Goal: Information Seeking & Learning: Find specific fact

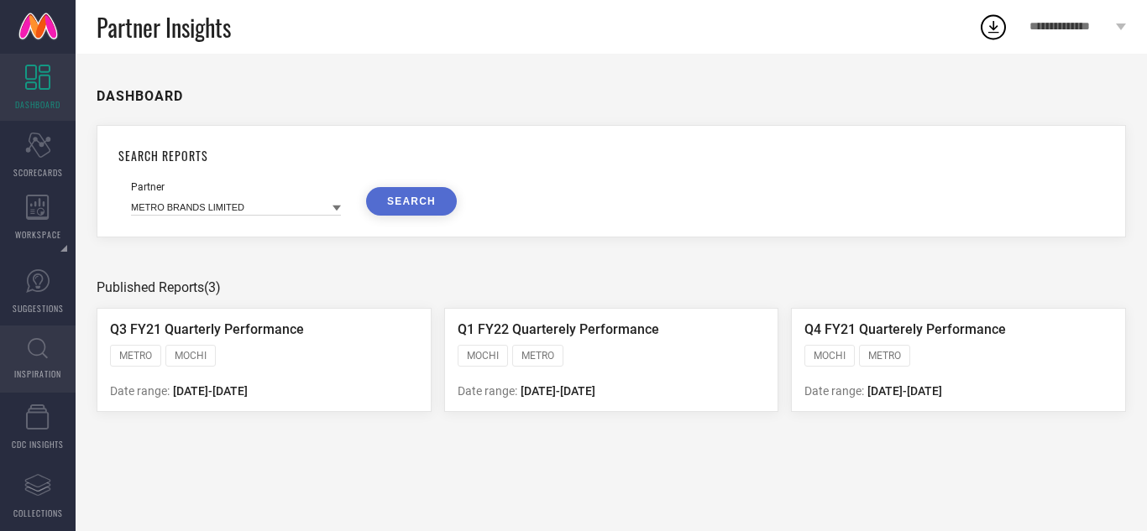
click at [50, 351] on link "INSPIRATION" at bounding box center [38, 359] width 76 height 67
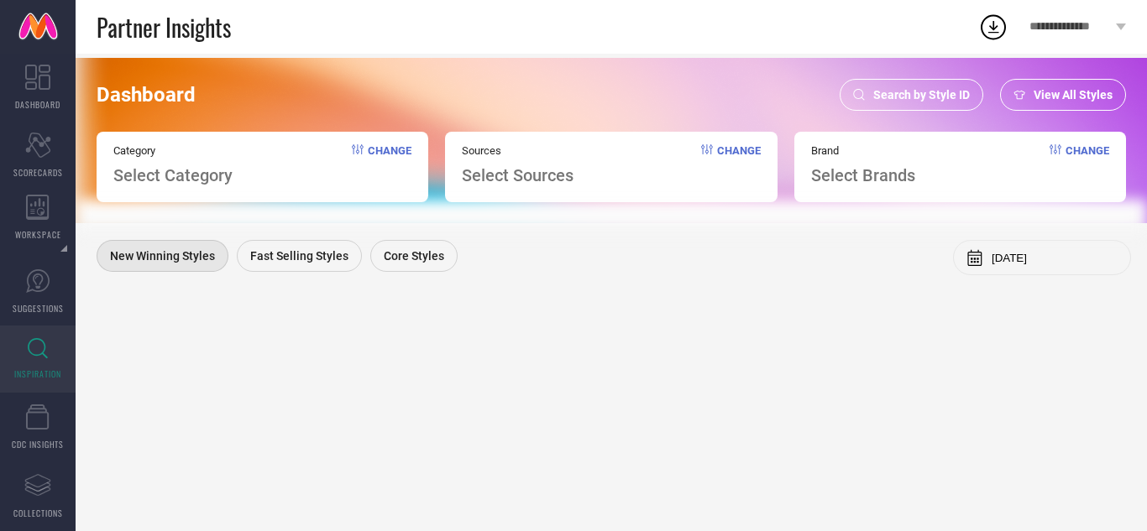
click at [953, 91] on span "Search by Style ID" at bounding box center [921, 94] width 97 height 13
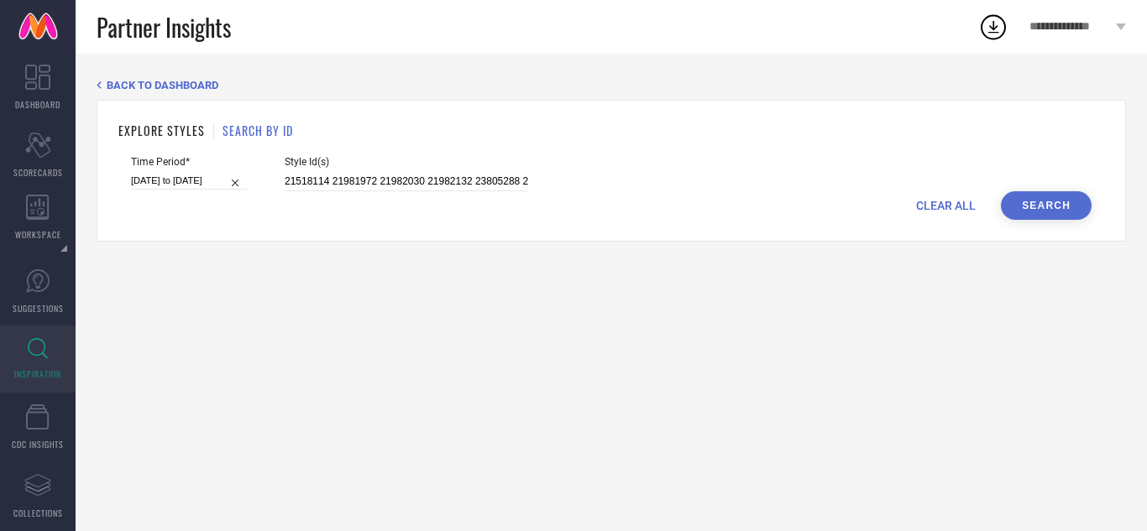
click at [909, 206] on div "CLEAR ALL Search" at bounding box center [611, 205] width 960 height 29
click at [934, 201] on span "CLEAR ALL" at bounding box center [946, 205] width 60 height 13
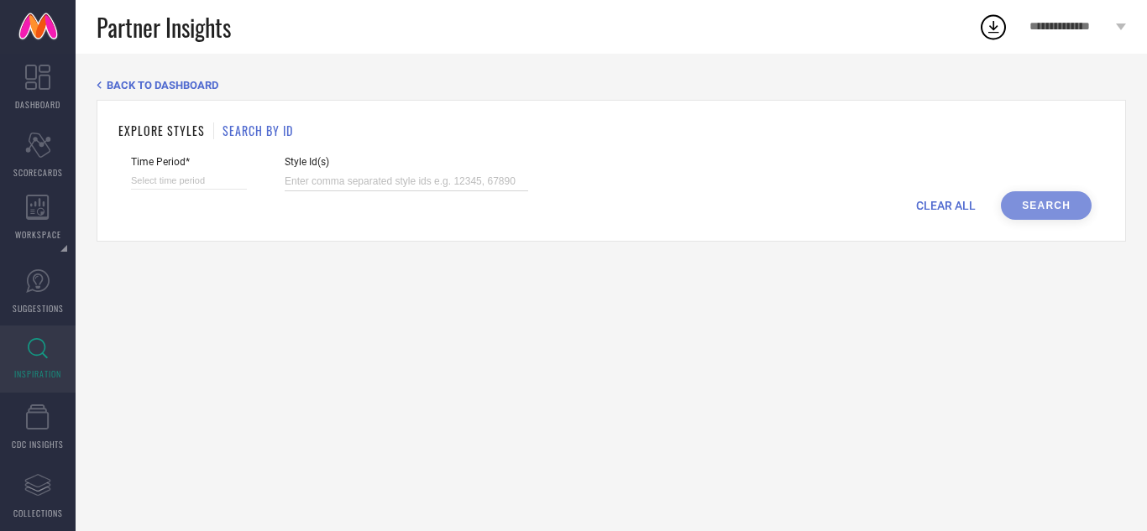
click at [429, 177] on input at bounding box center [406, 181] width 243 height 19
paste input "29758636 27566154 29870447 27977720 27566142 27161096 27566200 27977730 2716110…"
type input "29758636 27566154 29870447 27977720 27566142 27161096 27566200 27977730 2716110…"
click at [226, 181] on input at bounding box center [189, 181] width 116 height 18
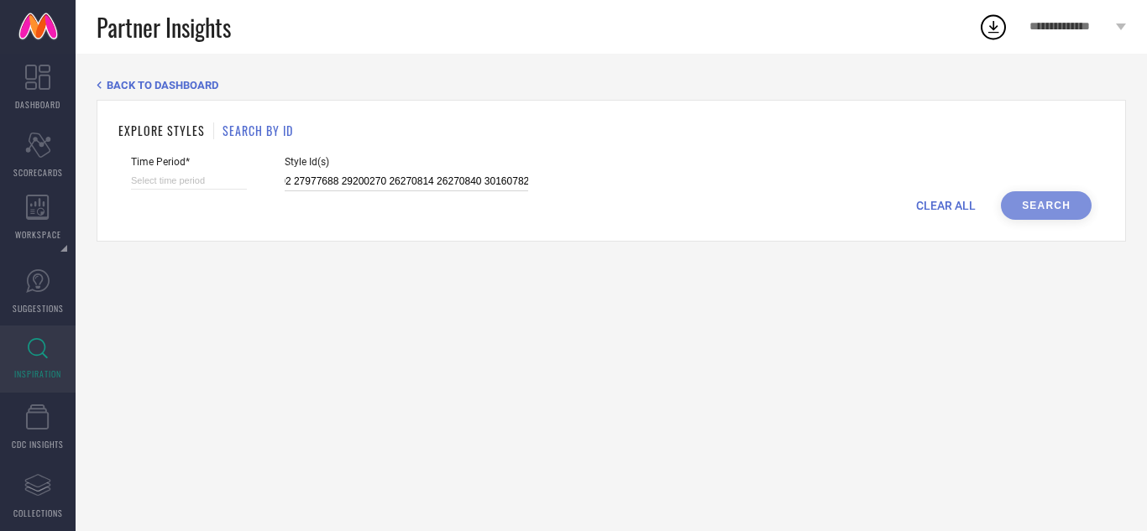
select select "8"
select select "2025"
select select "9"
select select "2025"
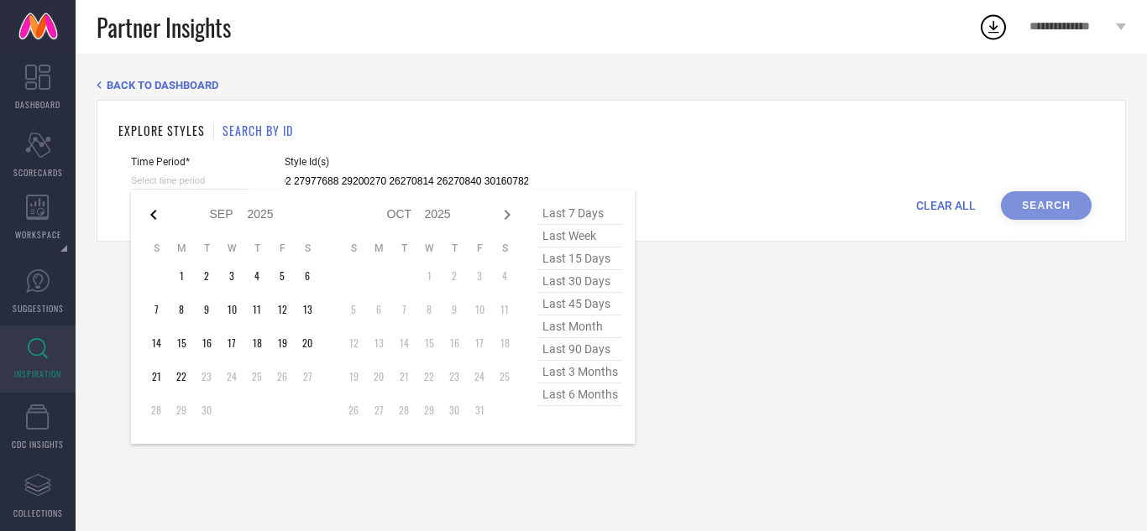
type input "29758636 27566154 29870447 27977720 27566142 27161096 27566200 27977730 2716110…"
click at [148, 219] on icon at bounding box center [154, 215] width 20 height 20
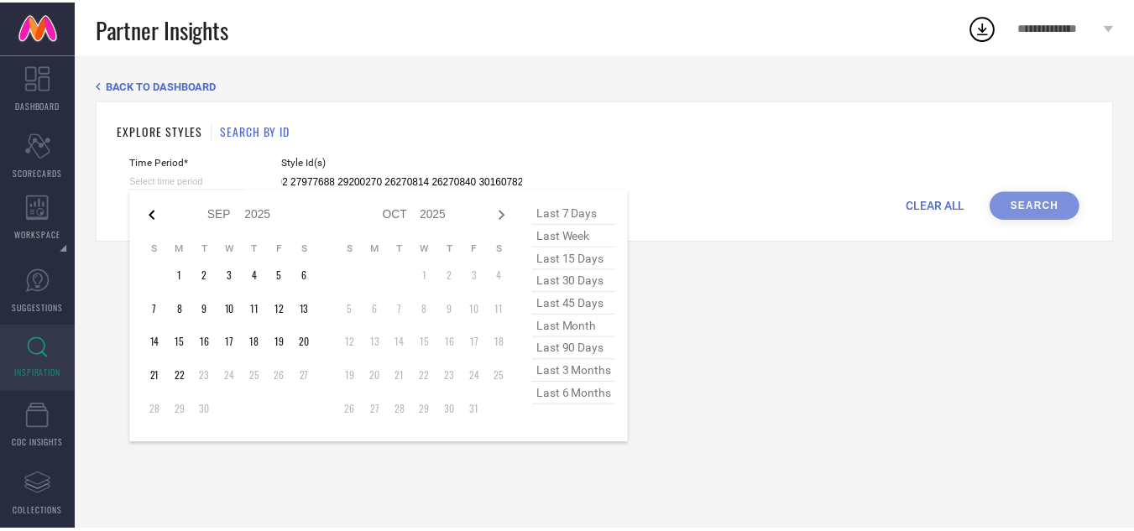
scroll to position [0, 0]
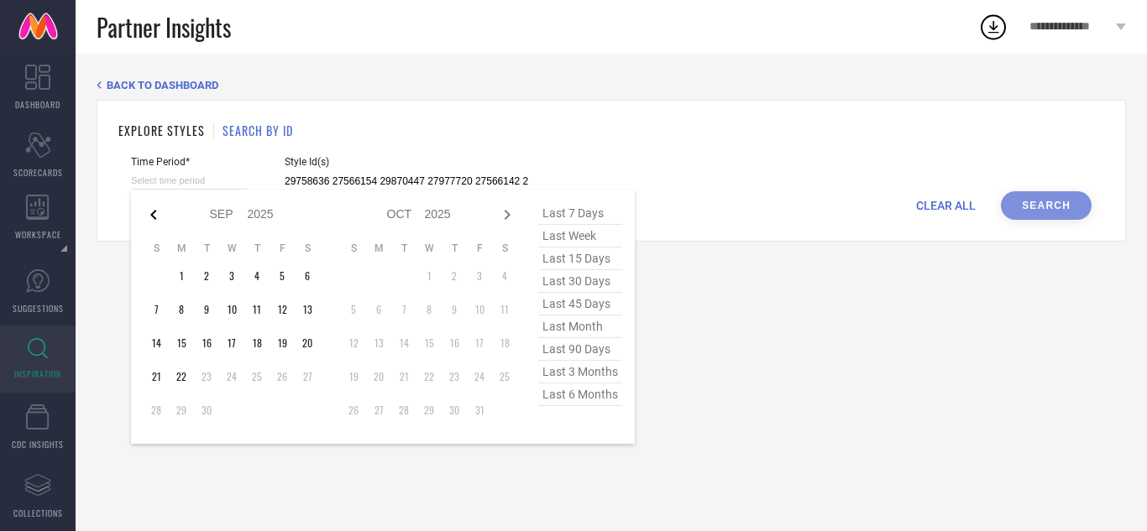
select select "7"
select select "2025"
select select "8"
select select "2025"
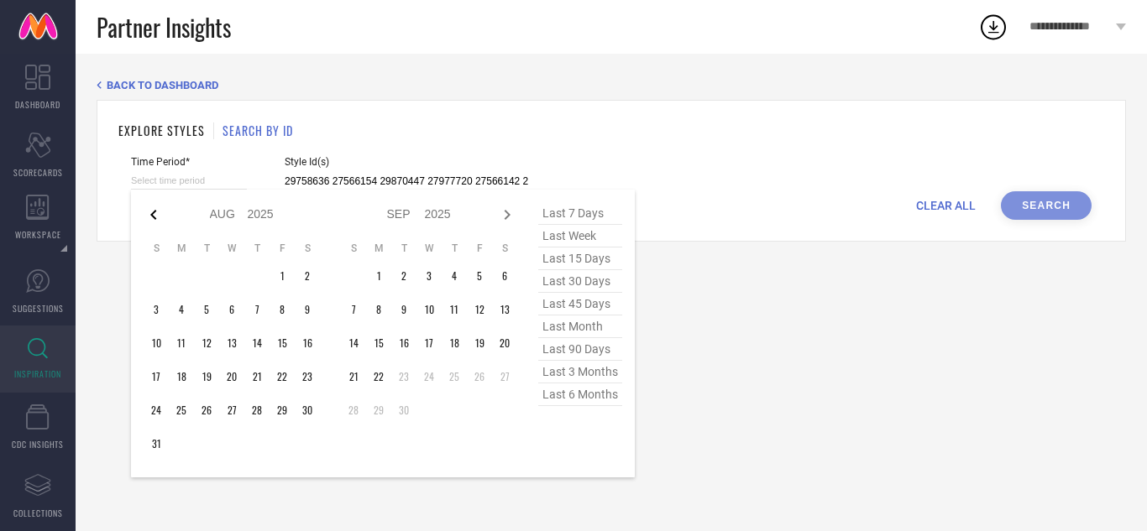
click at [149, 218] on icon at bounding box center [154, 215] width 20 height 20
select select "6"
select select "2025"
select select "7"
select select "2025"
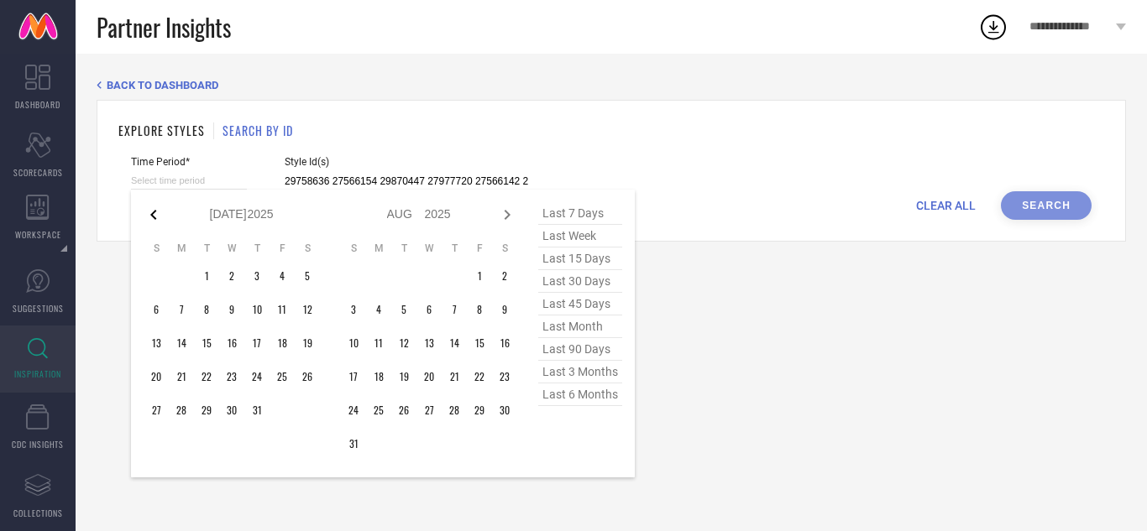
click at [149, 217] on icon at bounding box center [154, 215] width 20 height 20
select select "5"
select select "2025"
select select "6"
select select "2025"
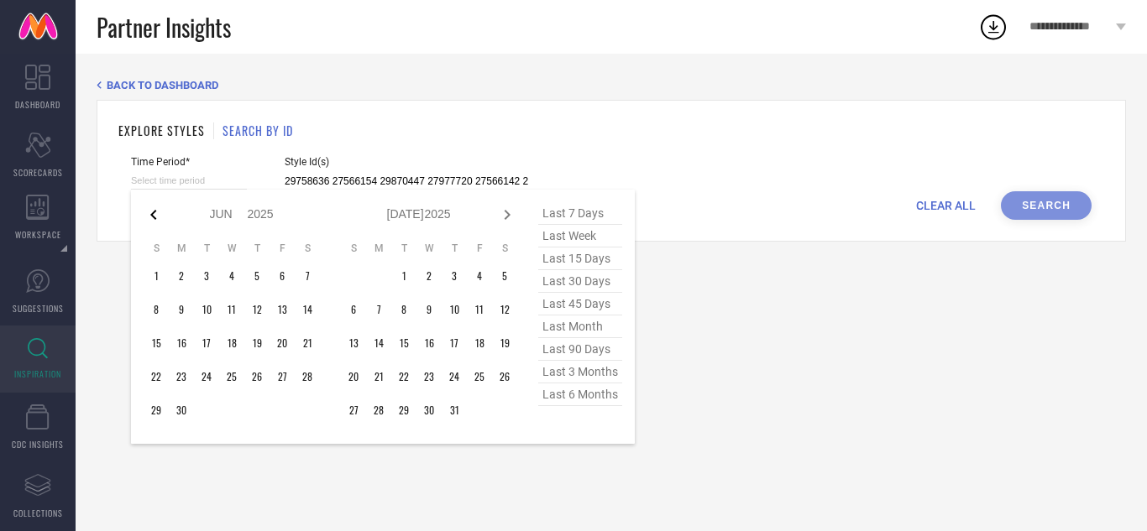
click at [149, 217] on icon at bounding box center [154, 215] width 20 height 20
select select "4"
select select "2025"
select select "5"
select select "2025"
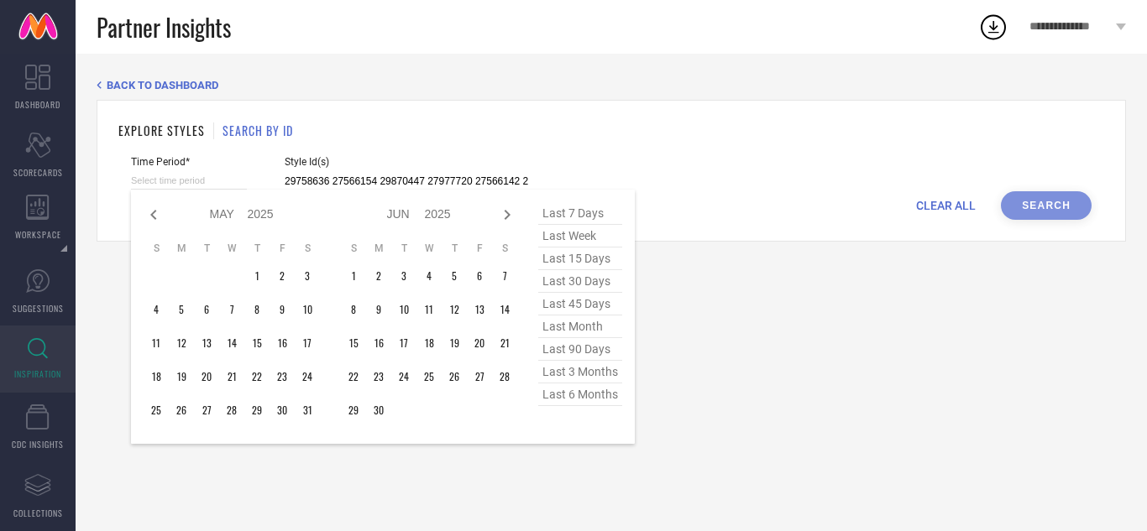
click at [149, 217] on icon at bounding box center [154, 215] width 20 height 20
select select "3"
select select "2025"
select select "4"
select select "2025"
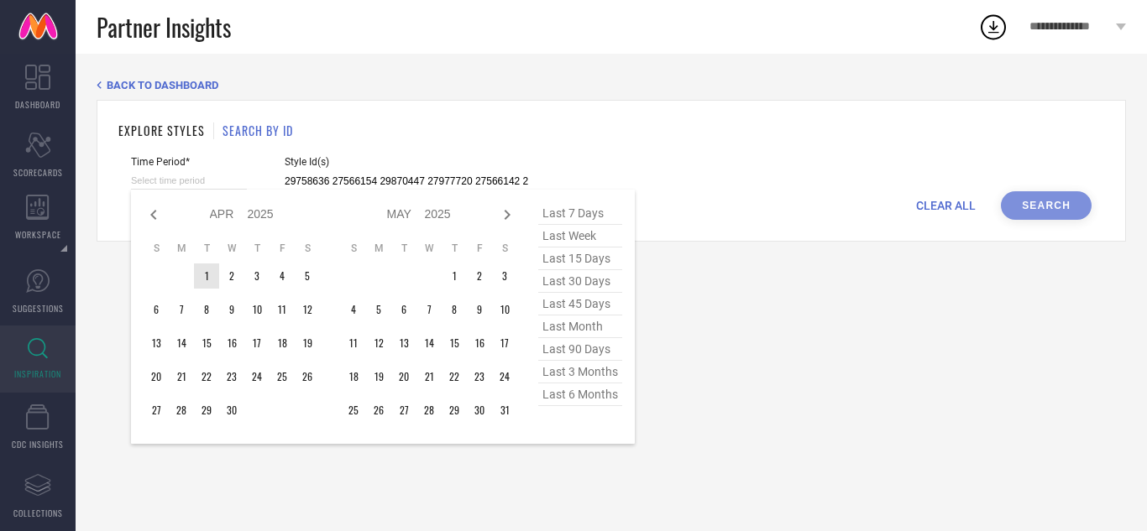
type input "After [DATE]"
click at [209, 285] on td "1" at bounding box center [206, 276] width 25 height 25
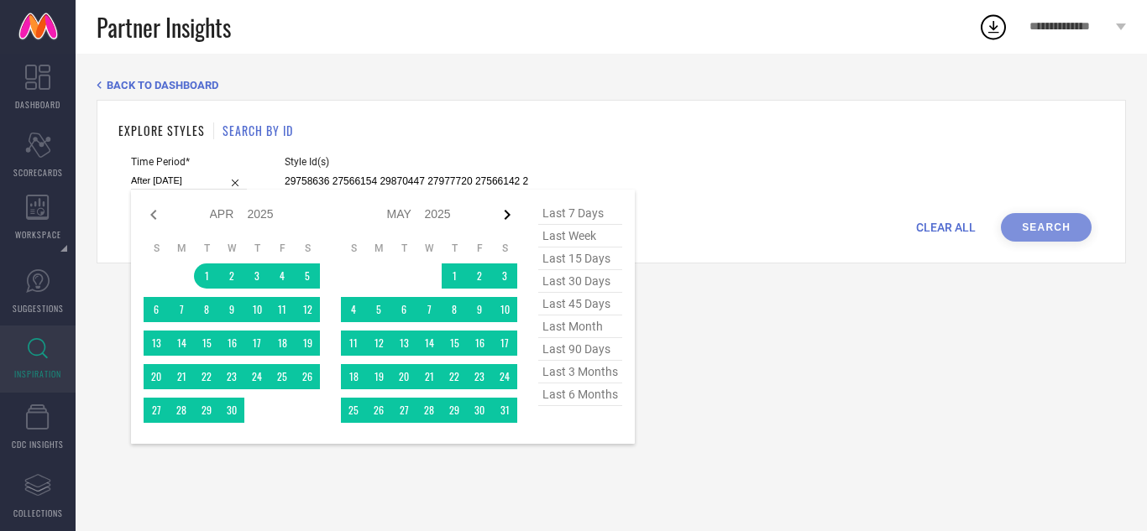
click at [510, 211] on icon at bounding box center [507, 215] width 20 height 20
select select "4"
select select "2025"
select select "5"
select select "2025"
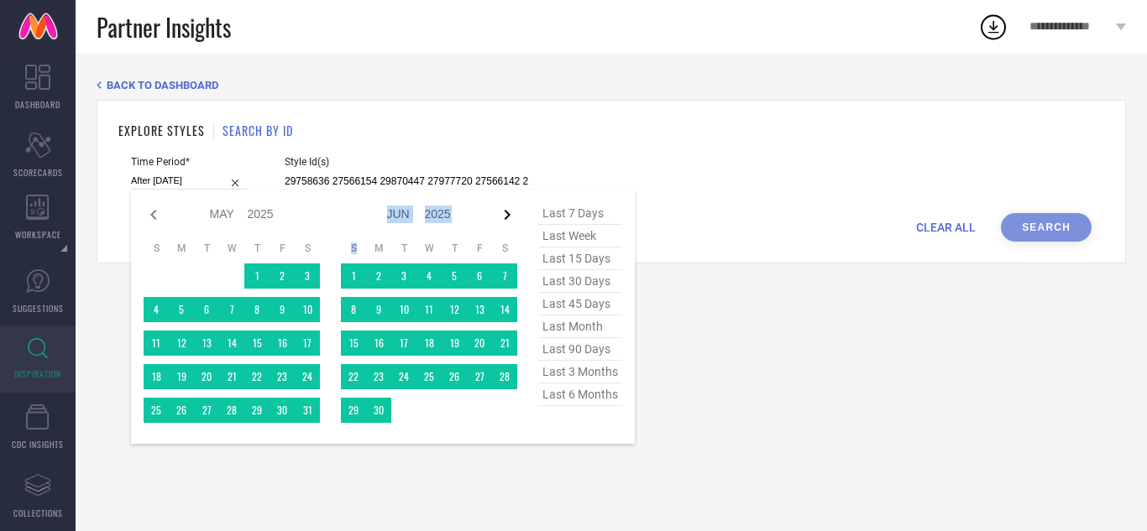
click at [509, 211] on icon at bounding box center [507, 215] width 20 height 20
select select "5"
select select "2025"
select select "6"
select select "2025"
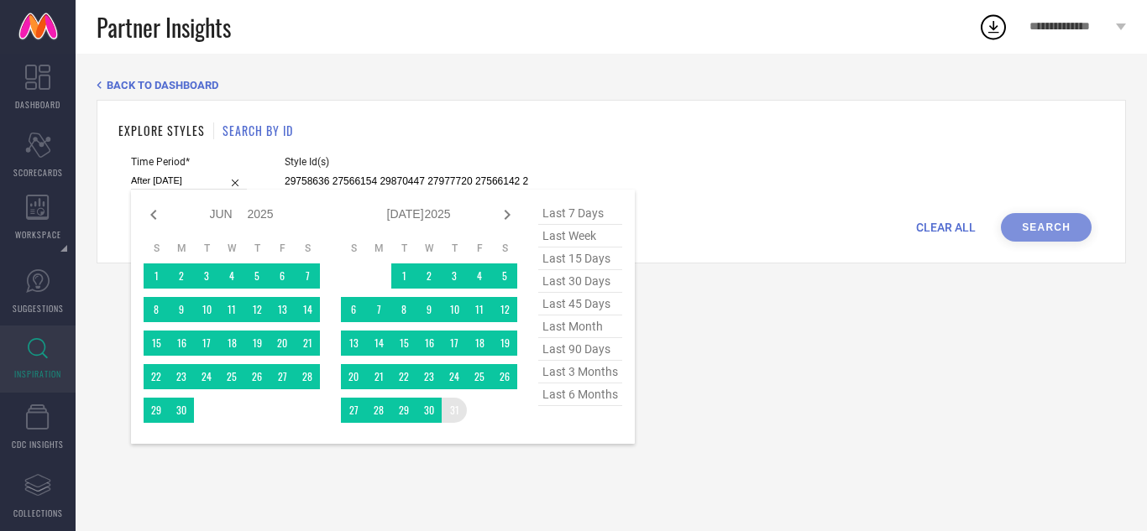
type input "[DATE] to [DATE]"
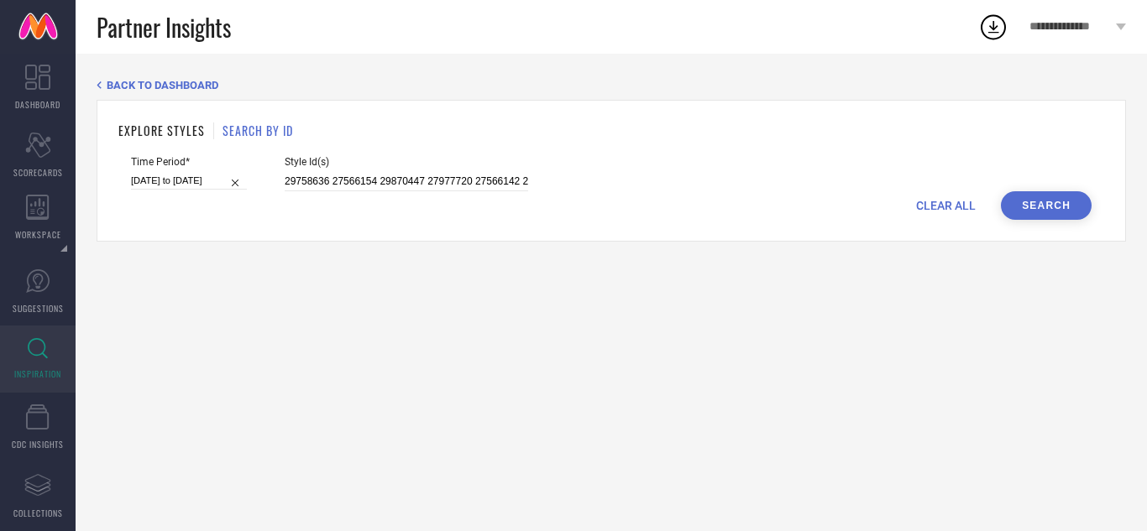
click at [1059, 202] on button "Search" at bounding box center [1046, 205] width 91 height 29
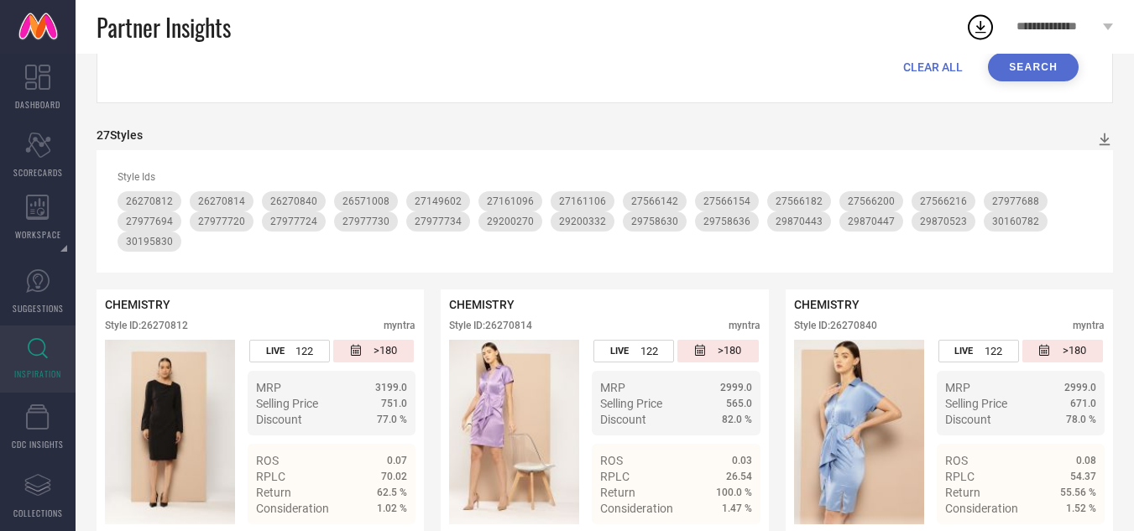
scroll to position [168, 0]
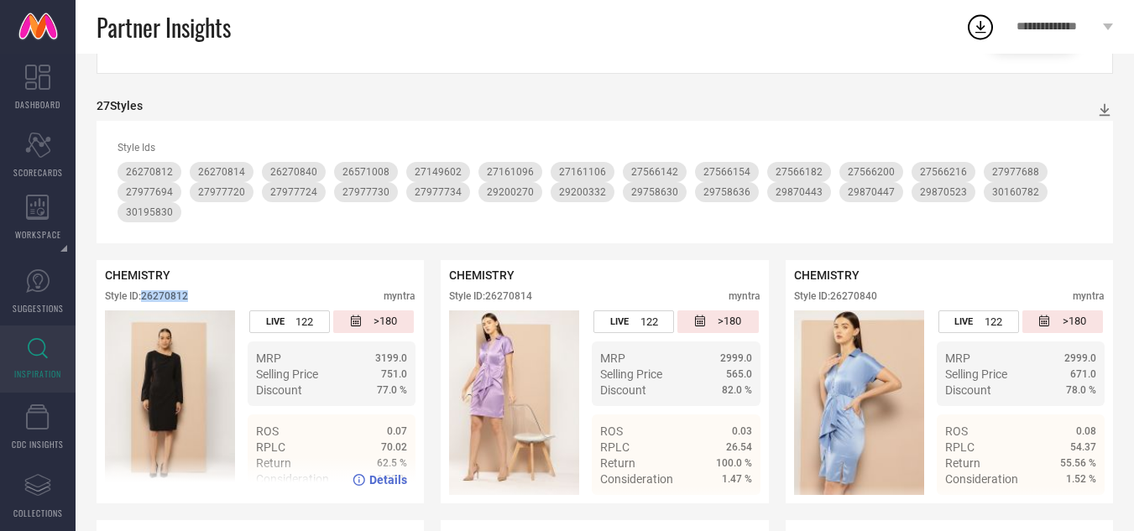
drag, startPoint x: 195, startPoint y: 297, endPoint x: 145, endPoint y: 303, distance: 49.9
click at [145, 303] on div "Style ID: 26270812 myntra" at bounding box center [260, 300] width 311 height 20
copy div "26270812"
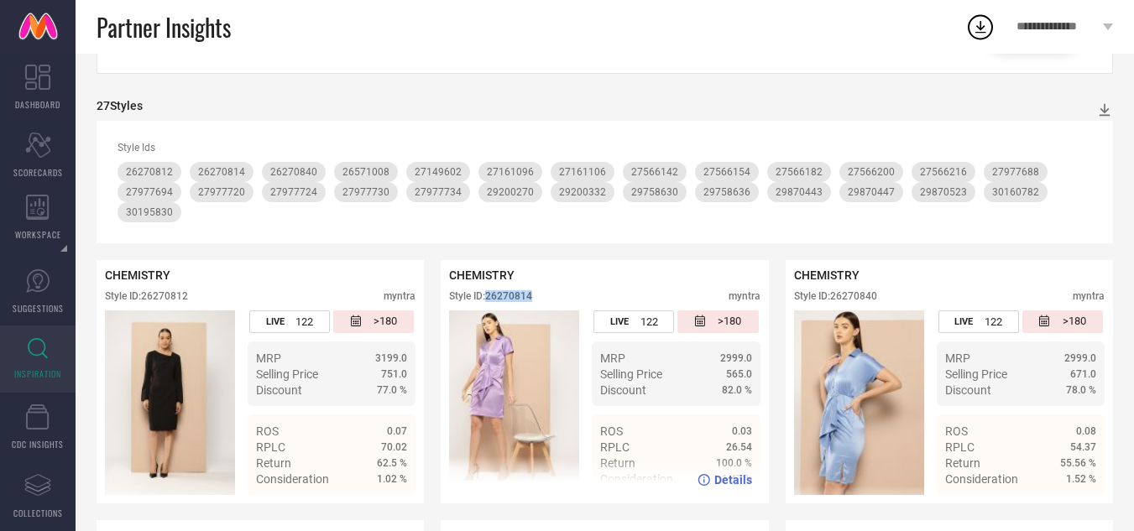
drag, startPoint x: 538, startPoint y: 295, endPoint x: 490, endPoint y: 296, distance: 47.9
click at [490, 296] on div "Style ID: 26270814 myntra" at bounding box center [604, 300] width 311 height 20
copy div "26270814"
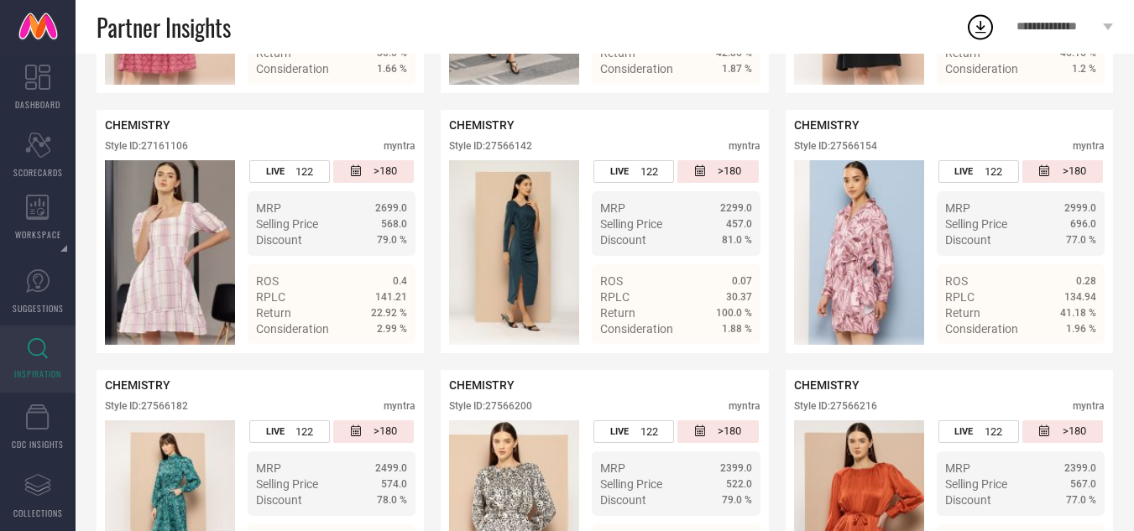
scroll to position [840, 0]
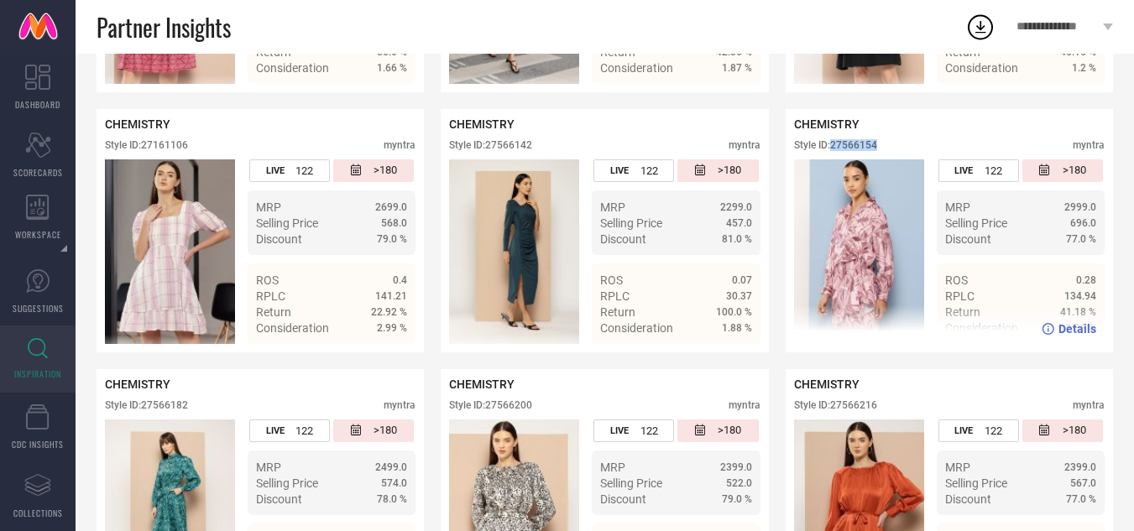
drag, startPoint x: 890, startPoint y: 142, endPoint x: 833, endPoint y: 143, distance: 57.1
click at [833, 143] on div "CHEMISTRY Style ID: 27566154 myntra" at bounding box center [949, 139] width 311 height 42
copy div "27566154"
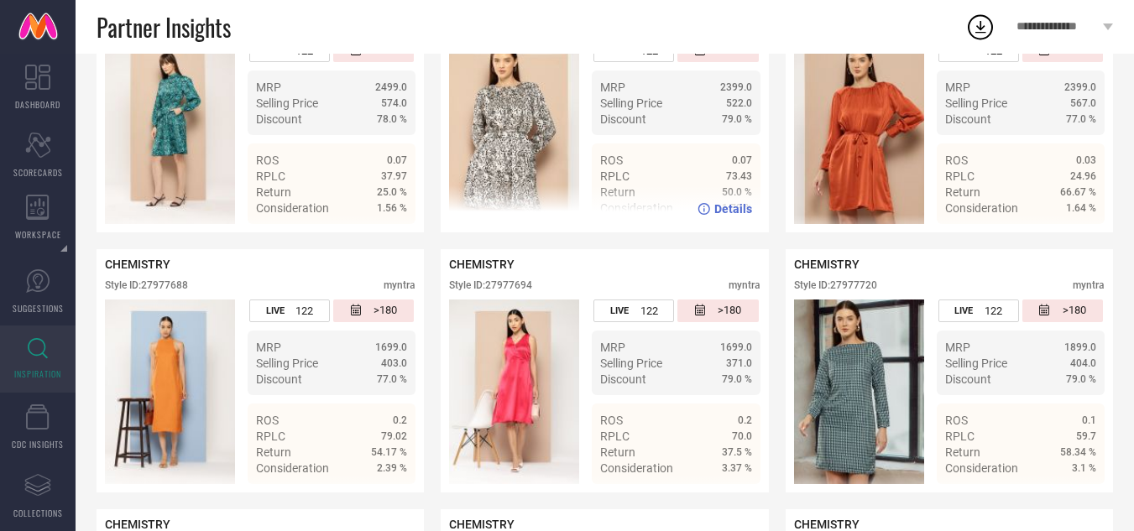
scroll to position [1259, 0]
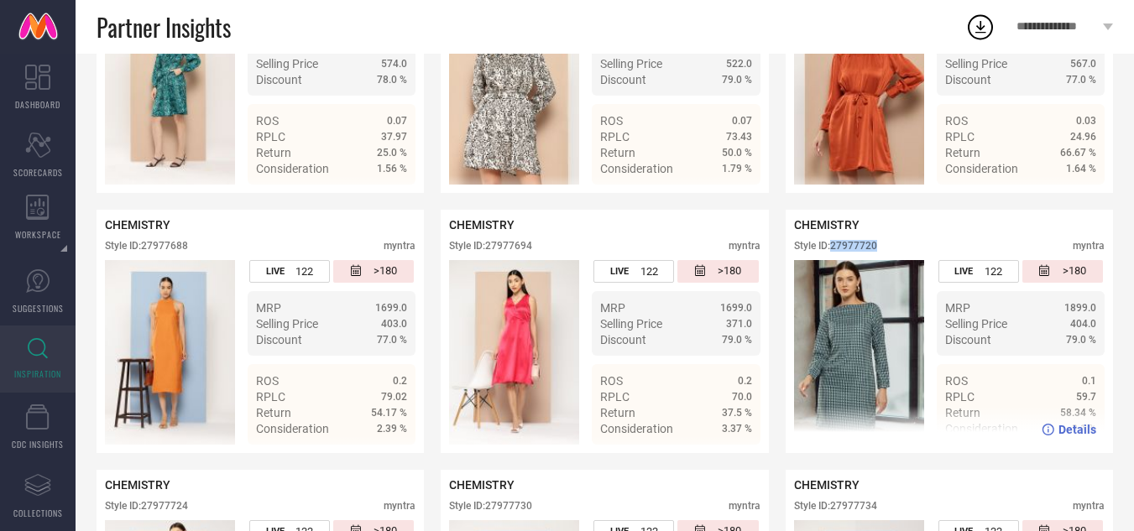
drag, startPoint x: 888, startPoint y: 247, endPoint x: 835, endPoint y: 251, distance: 53.1
click at [835, 251] on div "Style ID: 27977720 myntra" at bounding box center [949, 250] width 311 height 20
copy div "27977720"
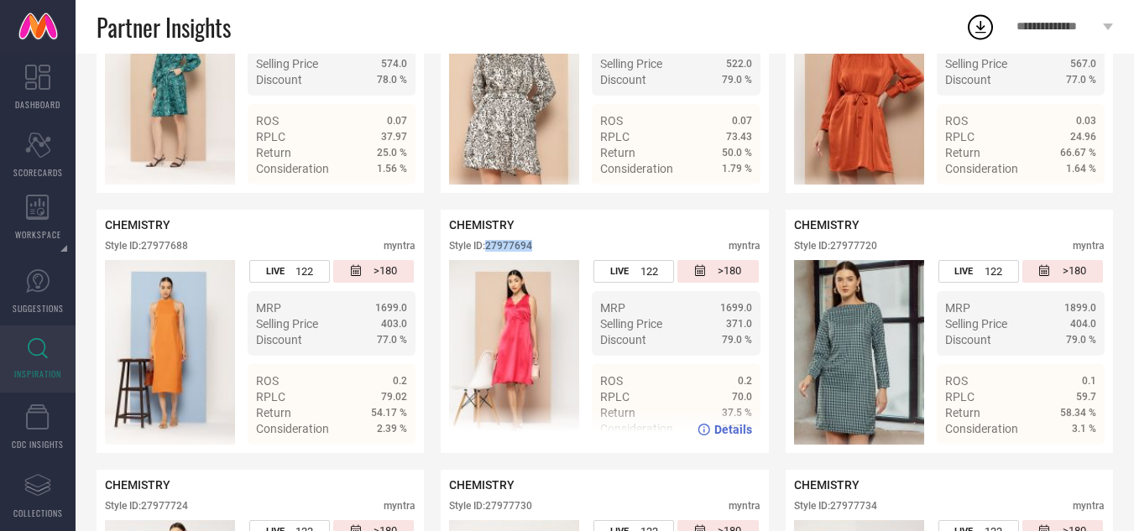
drag, startPoint x: 541, startPoint y: 251, endPoint x: 488, endPoint y: 257, distance: 53.2
click at [488, 257] on div "Style ID: 27977694 myntra" at bounding box center [604, 250] width 311 height 20
copy div "27977694"
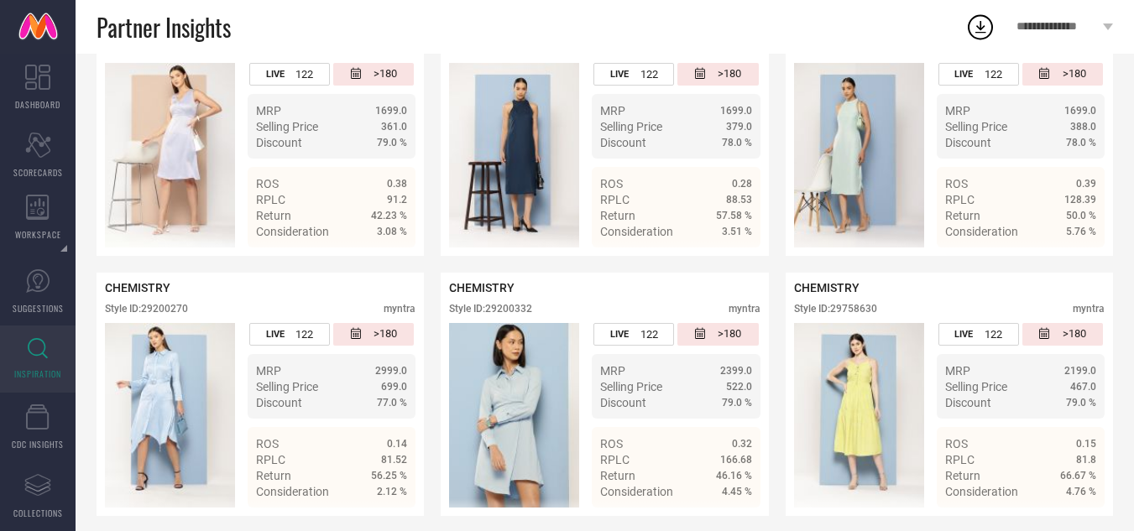
scroll to position [1763, 0]
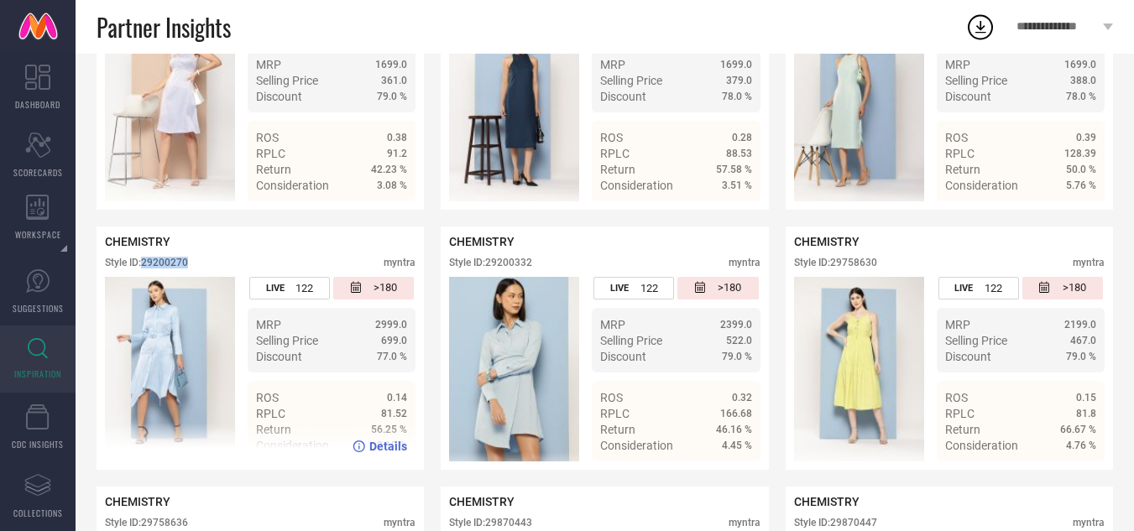
drag, startPoint x: 191, startPoint y: 270, endPoint x: 145, endPoint y: 270, distance: 46.2
click at [145, 270] on div "Style ID: 29200270 myntra" at bounding box center [260, 267] width 311 height 20
copy div "29200270"
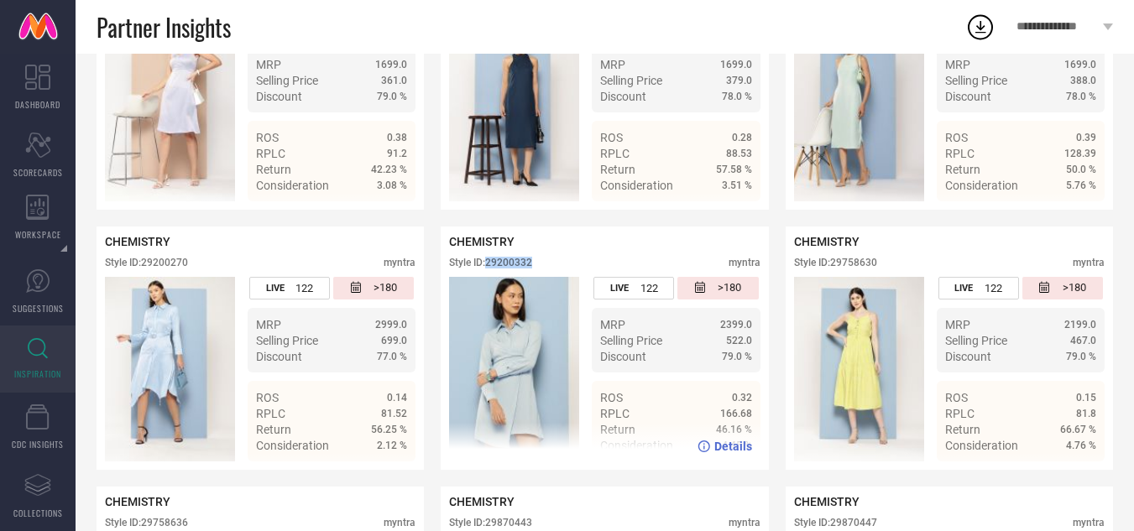
drag, startPoint x: 537, startPoint y: 268, endPoint x: 489, endPoint y: 273, distance: 48.1
click at [489, 273] on div "Style ID: 29200332 myntra" at bounding box center [604, 267] width 311 height 20
copy div "29200332"
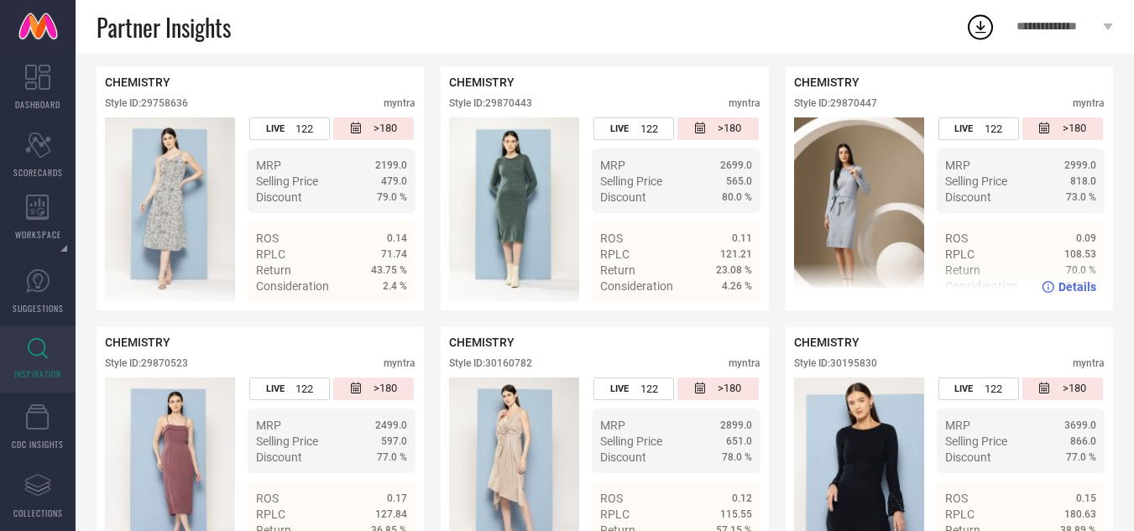
scroll to position [2256, 0]
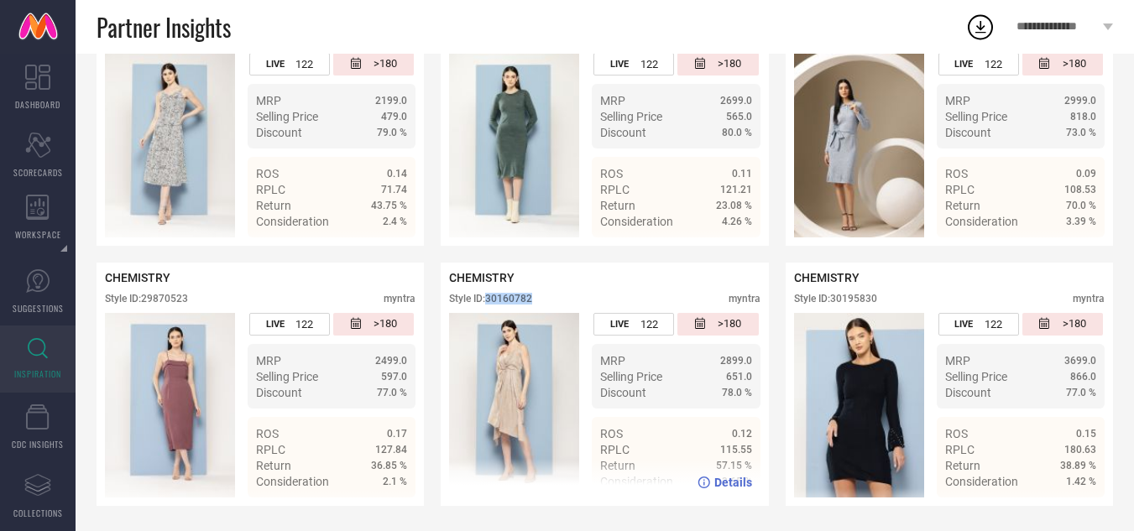
drag, startPoint x: 536, startPoint y: 298, endPoint x: 489, endPoint y: 303, distance: 48.1
click at [489, 303] on div "Style ID: 30160782 myntra" at bounding box center [604, 303] width 311 height 20
copy div "30160782"
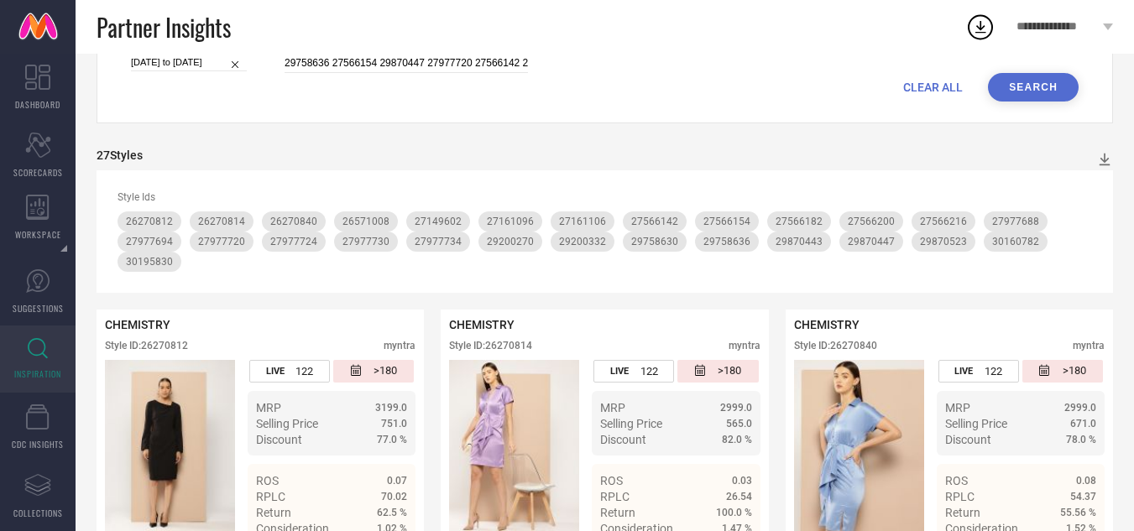
scroll to position [0, 0]
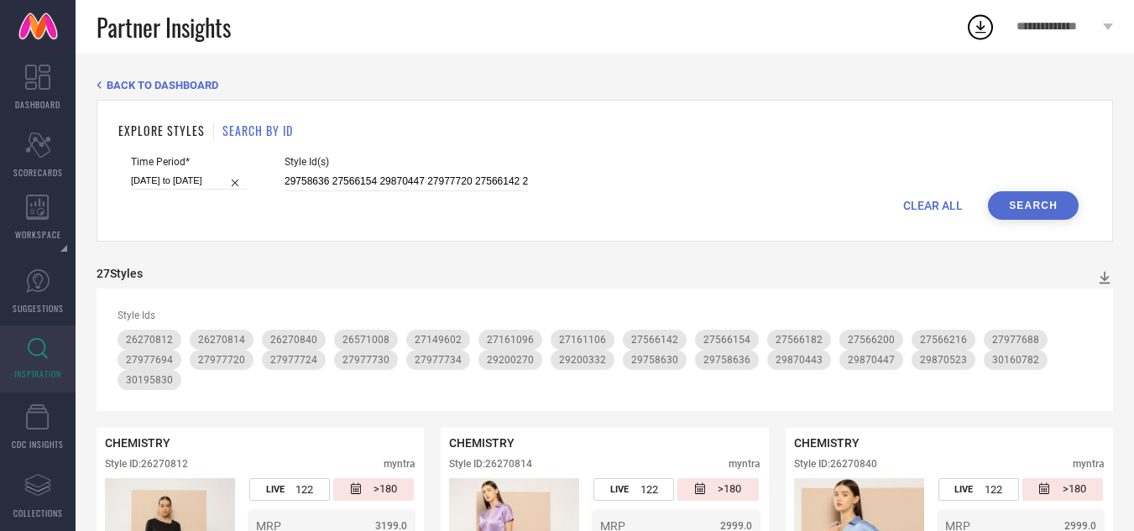
click at [946, 204] on span "CLEAR ALL" at bounding box center [933, 205] width 60 height 13
click at [336, 178] on input at bounding box center [406, 181] width 243 height 19
paste input "27632006 30659629 29758036 26271086 30659622 26271118 29870492 29870493"
type input "27632006 30659629 29758036 26271086 30659622 26271118 29870492 29870493"
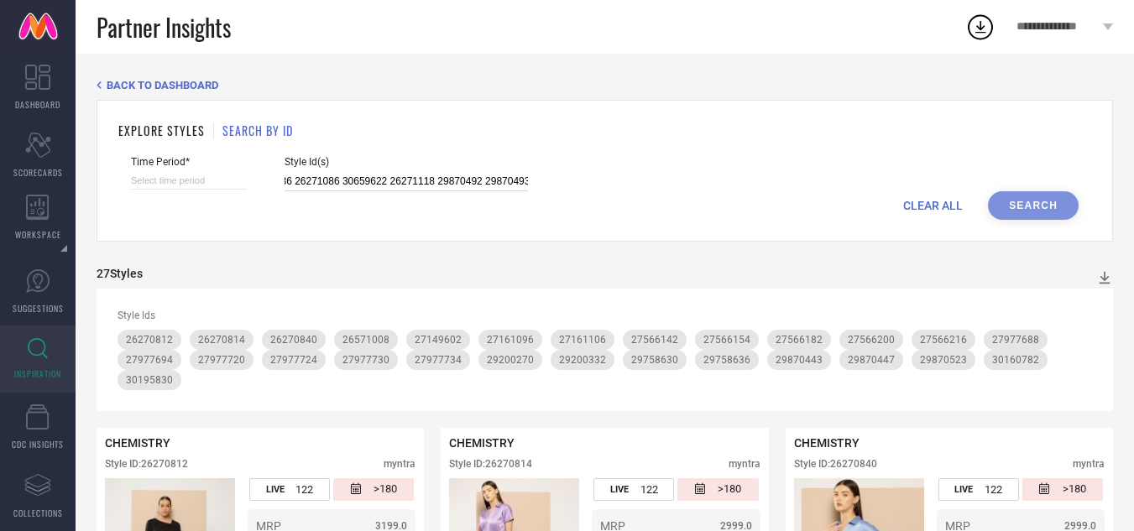
click at [198, 182] on input at bounding box center [189, 181] width 116 height 18
select select "8"
select select "2025"
select select "9"
select select "2025"
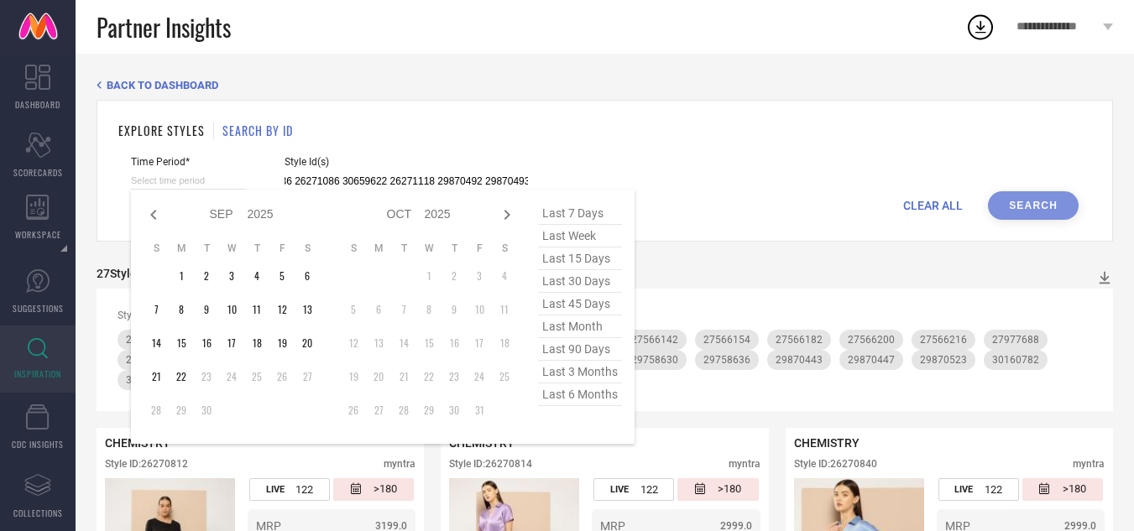
type input "27632006 30659629 29758036 26271086 30659622 26271118 29870492 29870493"
click at [1021, 207] on div "CLEAR ALL Search" at bounding box center [605, 205] width 948 height 29
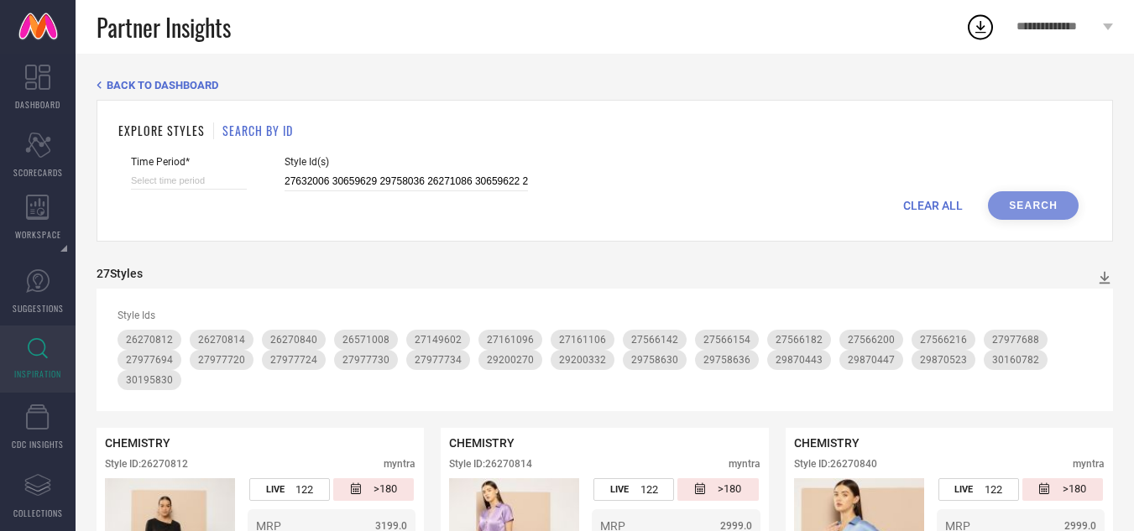
click at [181, 184] on input at bounding box center [189, 181] width 116 height 18
select select "8"
select select "2025"
select select "9"
select select "2025"
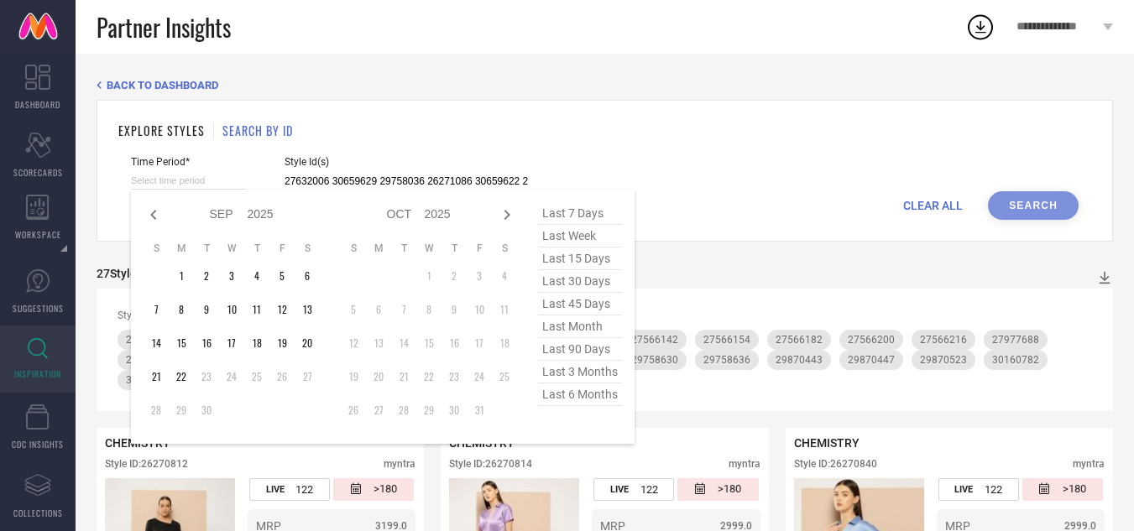
click at [582, 280] on span "last 30 days" at bounding box center [580, 281] width 84 height 23
type input "[DATE] to [DATE]"
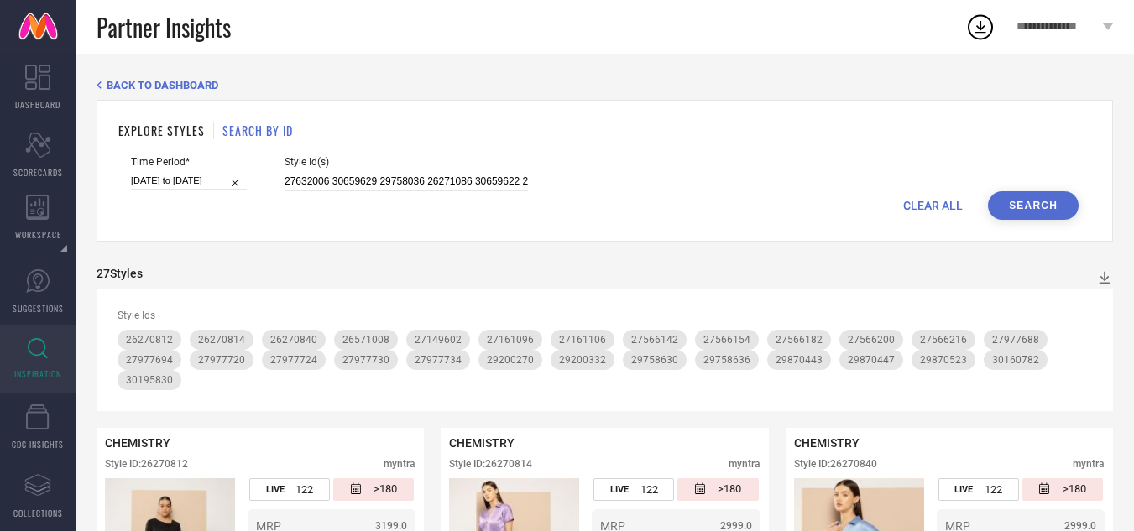
click at [1027, 198] on button "Search" at bounding box center [1033, 205] width 91 height 29
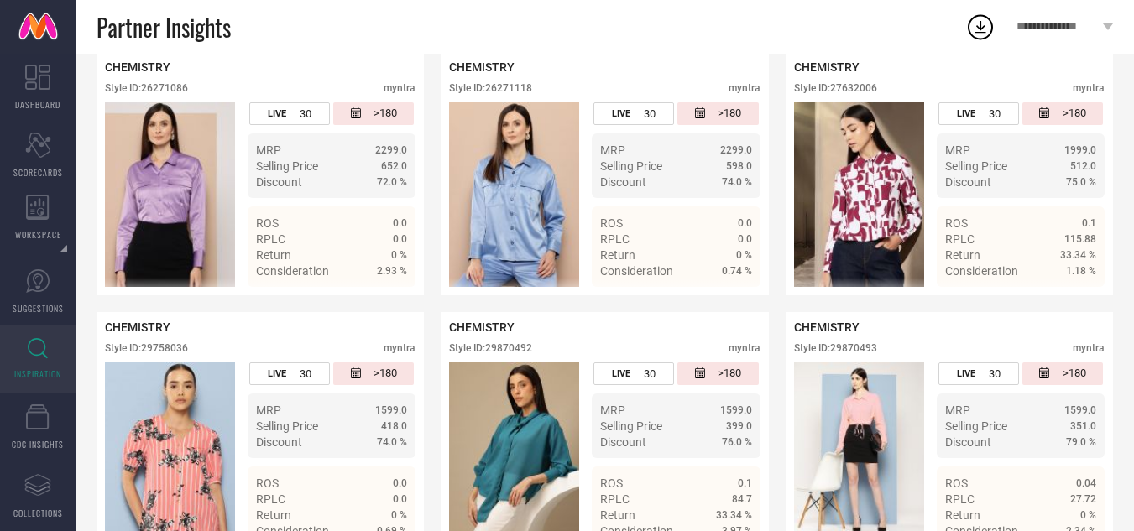
scroll to position [420, 0]
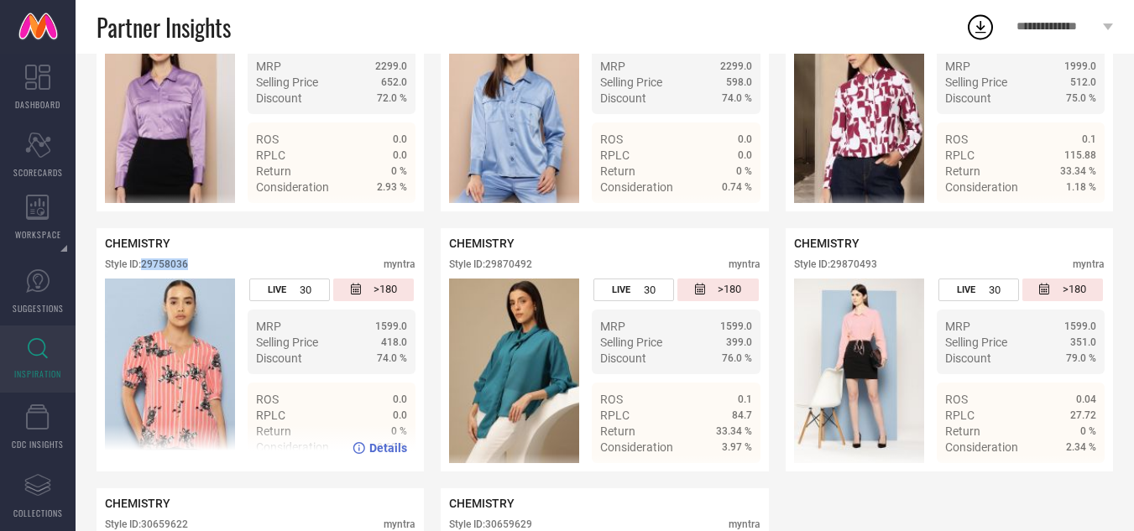
drag, startPoint x: 195, startPoint y: 270, endPoint x: 144, endPoint y: 262, distance: 51.8
click at [144, 262] on div "Style ID: 29758036 myntra" at bounding box center [260, 269] width 311 height 20
copy div "29758036"
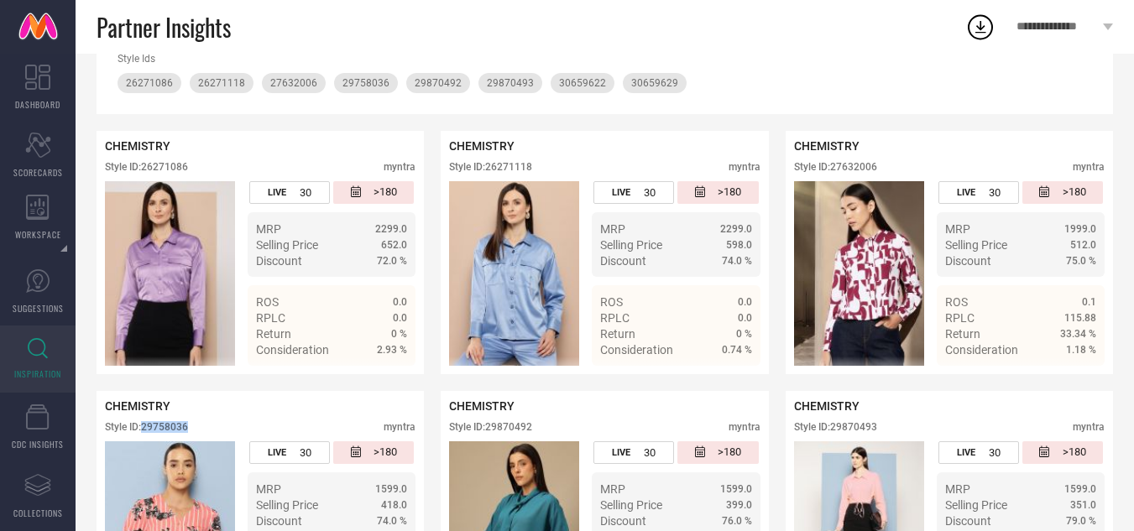
scroll to position [252, 0]
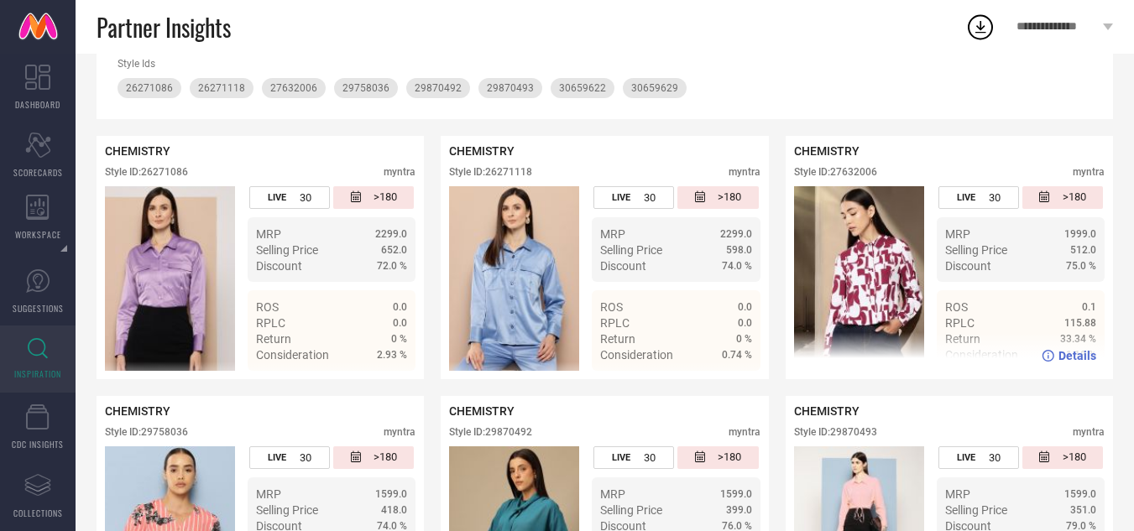
click at [892, 172] on div "Style ID: 27632006 myntra" at bounding box center [949, 176] width 311 height 20
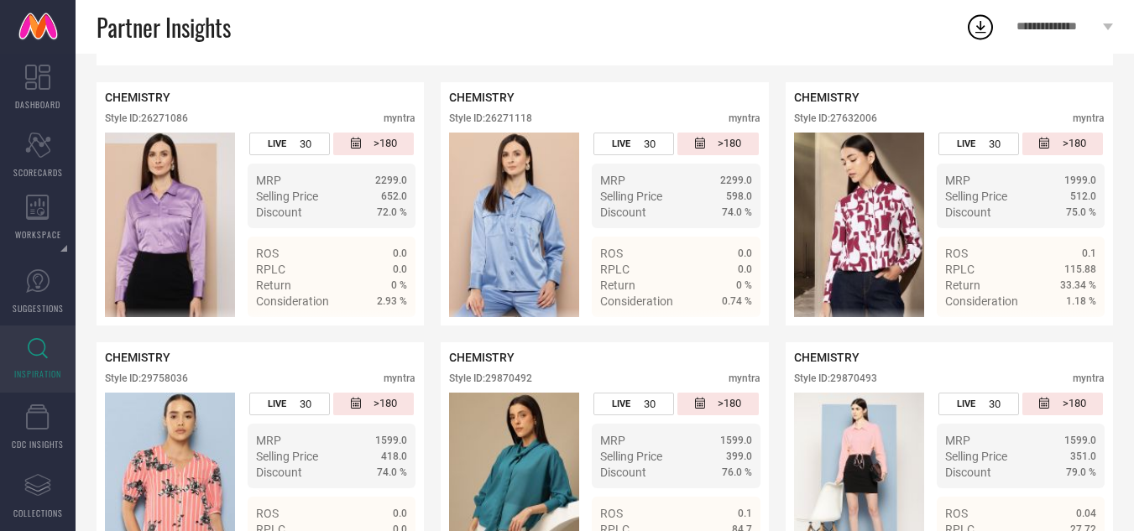
scroll to position [0, 0]
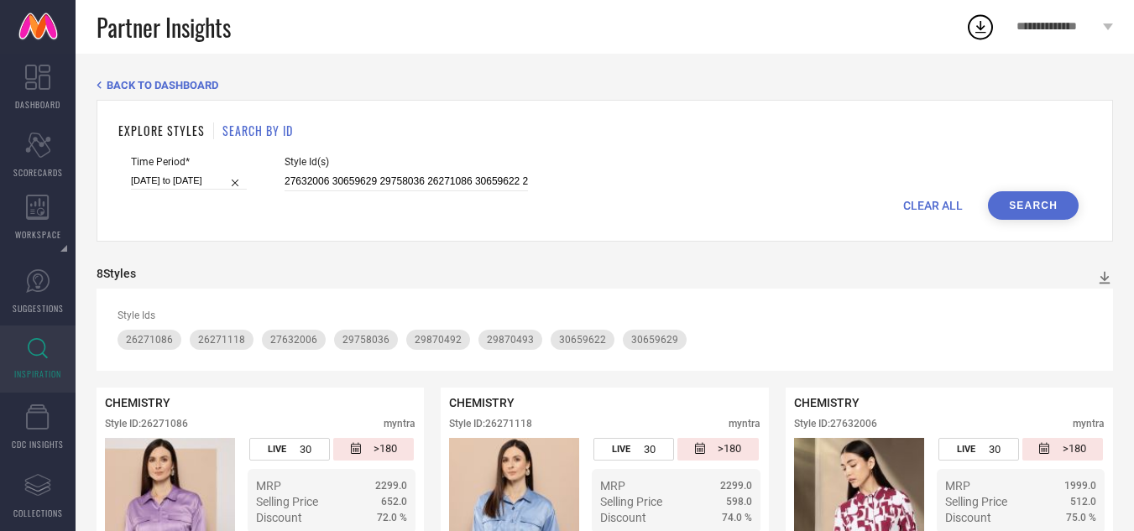
click at [946, 212] on div "CLEAR ALL Search" at bounding box center [605, 205] width 948 height 29
click at [911, 204] on span "CLEAR ALL" at bounding box center [933, 205] width 60 height 13
click at [311, 180] on input at bounding box center [406, 181] width 243 height 19
paste input "29034446 29034418 26695634 26695642 26695612"
type input "29034446 29034418 26695634 26695642 26695612"
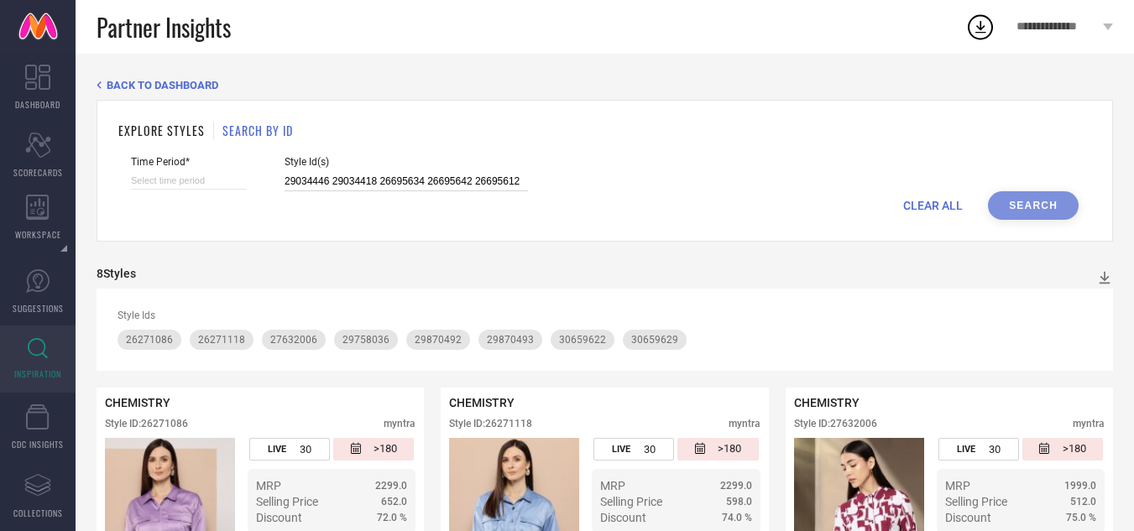
select select "8"
select select "2025"
select select "9"
select select "2025"
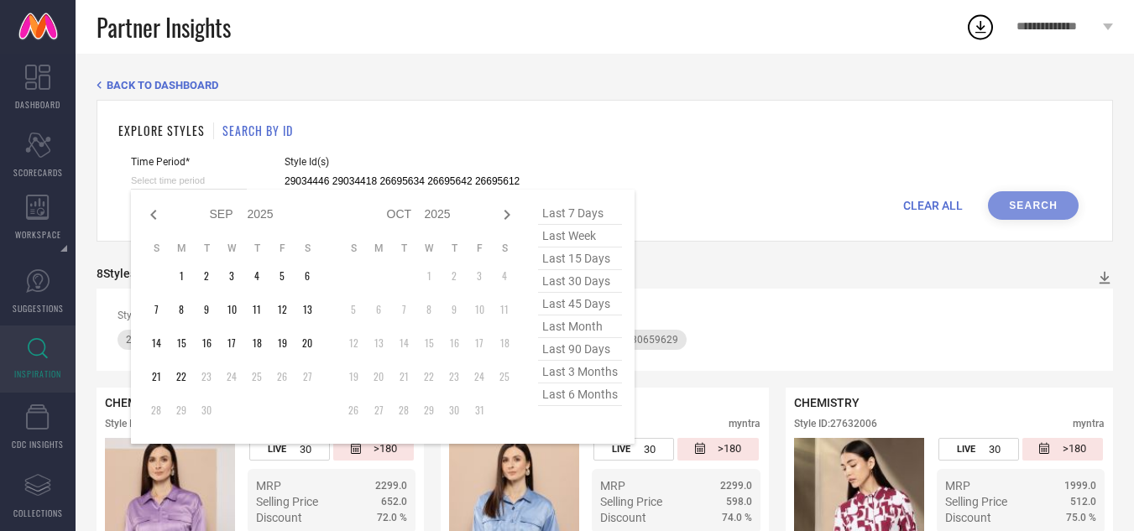
click at [200, 177] on input at bounding box center [189, 181] width 116 height 18
type input "29034446 29034418 26695634 26695642 26695612"
click at [563, 335] on span "last month" at bounding box center [580, 327] width 84 height 23
type input "[DATE] to [DATE]"
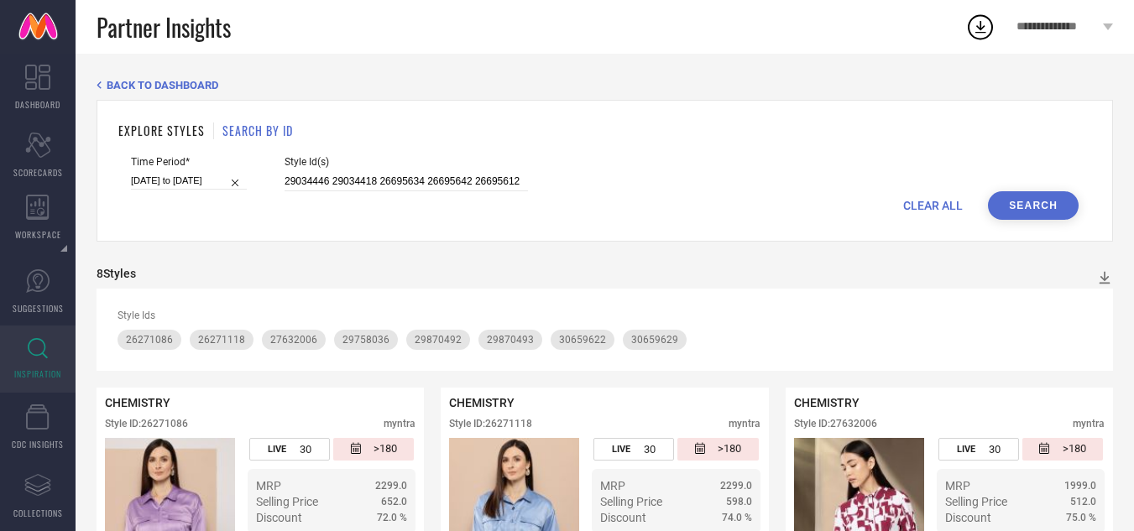
click at [1040, 192] on button "Search" at bounding box center [1033, 205] width 91 height 29
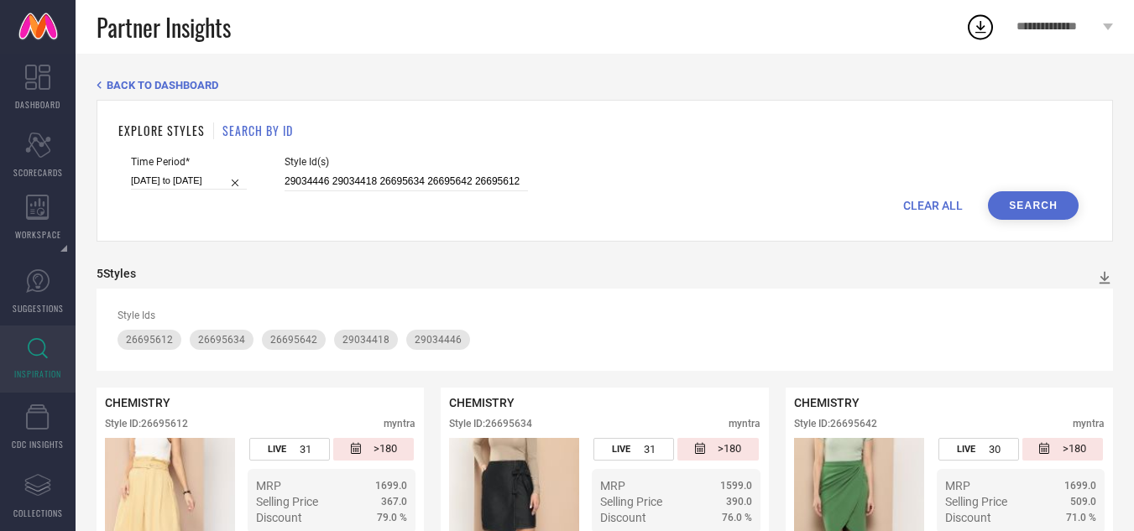
click at [912, 201] on span "CLEAR ALL" at bounding box center [933, 205] width 60 height 13
click at [440, 186] on input at bounding box center [406, 181] width 243 height 19
paste input "30101337 27159904 26946992 26271264 26271226 29842122 31112508 30129079 26271242"
type input "30101337 27159904 26946992 26271264 26271226 29842122 31112508 30129079 26271242"
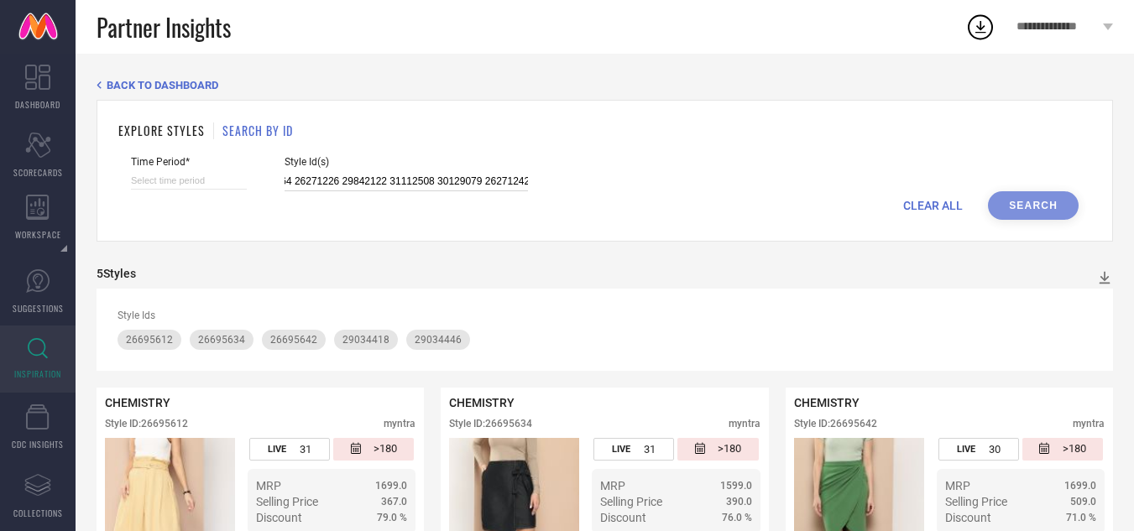
click at [192, 182] on input at bounding box center [189, 181] width 116 height 18
select select "8"
select select "2025"
select select "9"
select select "2025"
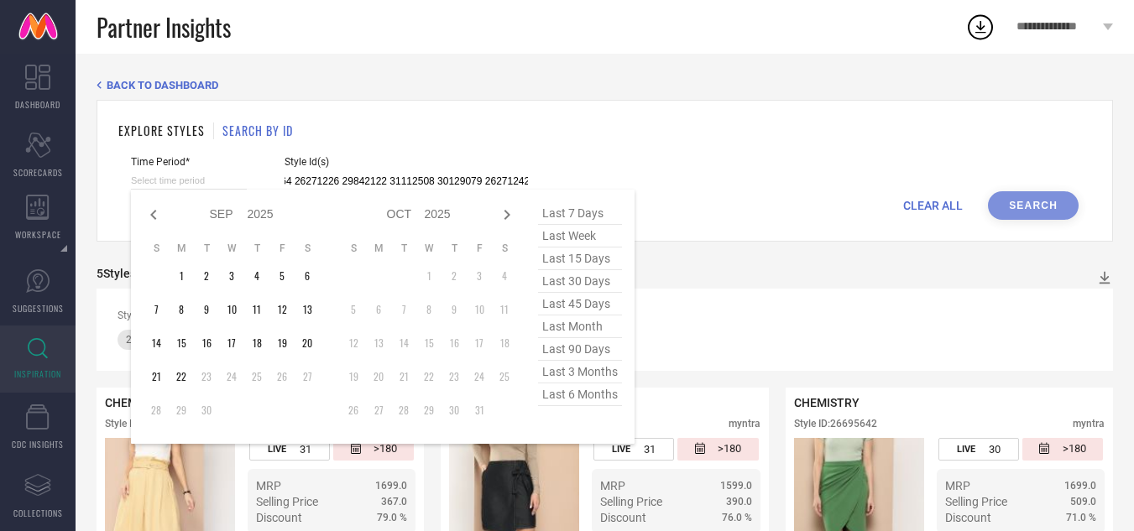
type input "30101337 27159904 26946992 26271264 26271226 29842122 31112508 30129079 26271242"
click at [589, 375] on span "last 3 months" at bounding box center [580, 372] width 84 height 23
type input "[DATE] to [DATE]"
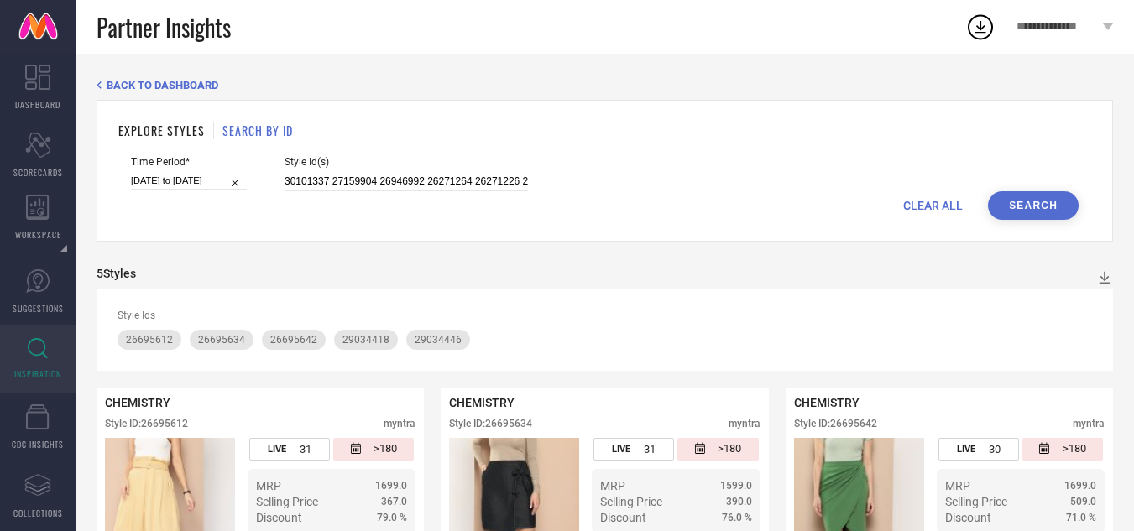
click at [1059, 208] on button "Search" at bounding box center [1033, 205] width 91 height 29
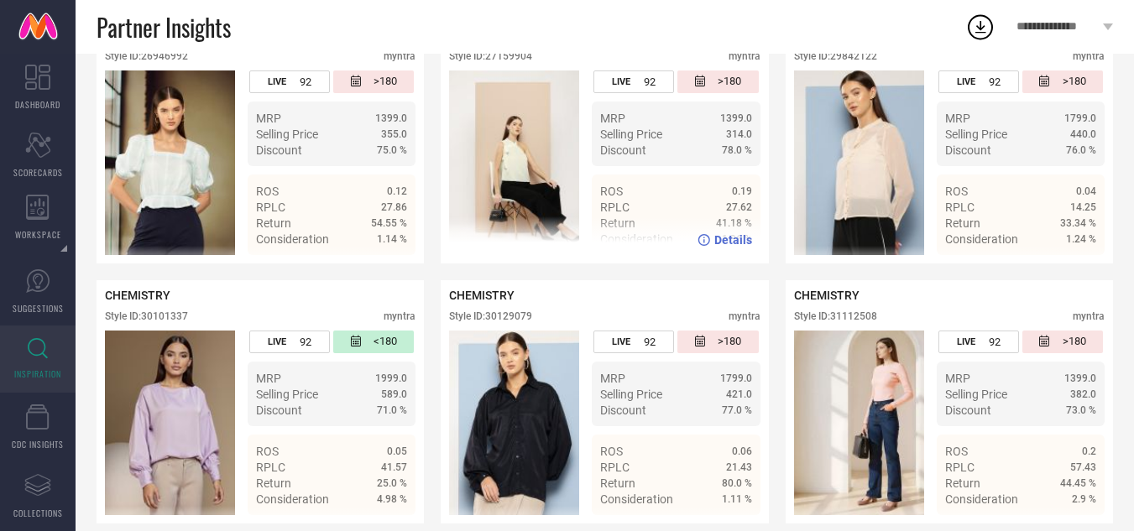
scroll to position [649, 0]
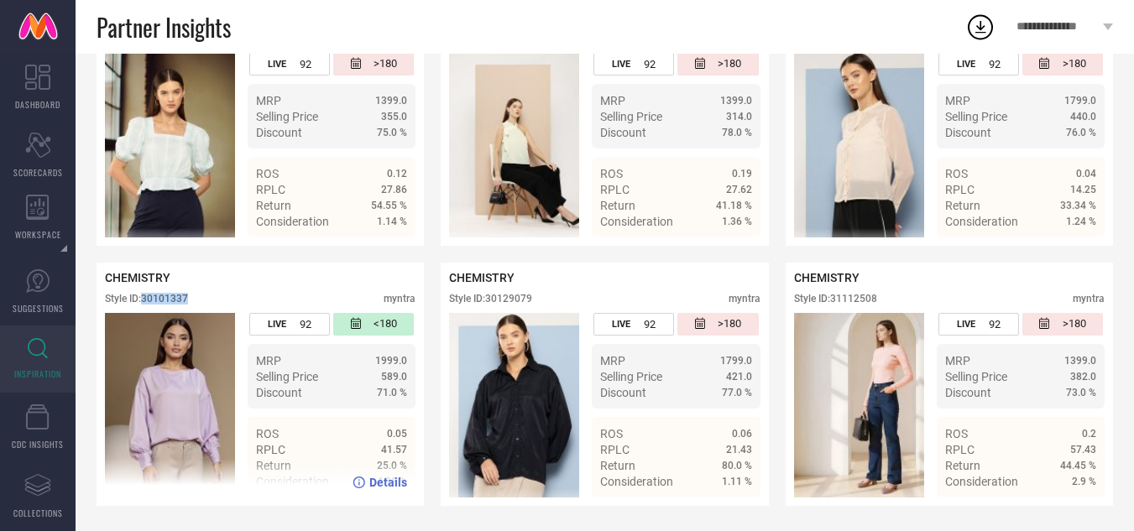
drag, startPoint x: 193, startPoint y: 298, endPoint x: 144, endPoint y: 296, distance: 48.7
click at [144, 296] on div "Style ID: 30101337 myntra" at bounding box center [260, 303] width 311 height 20
copy div "30101337"
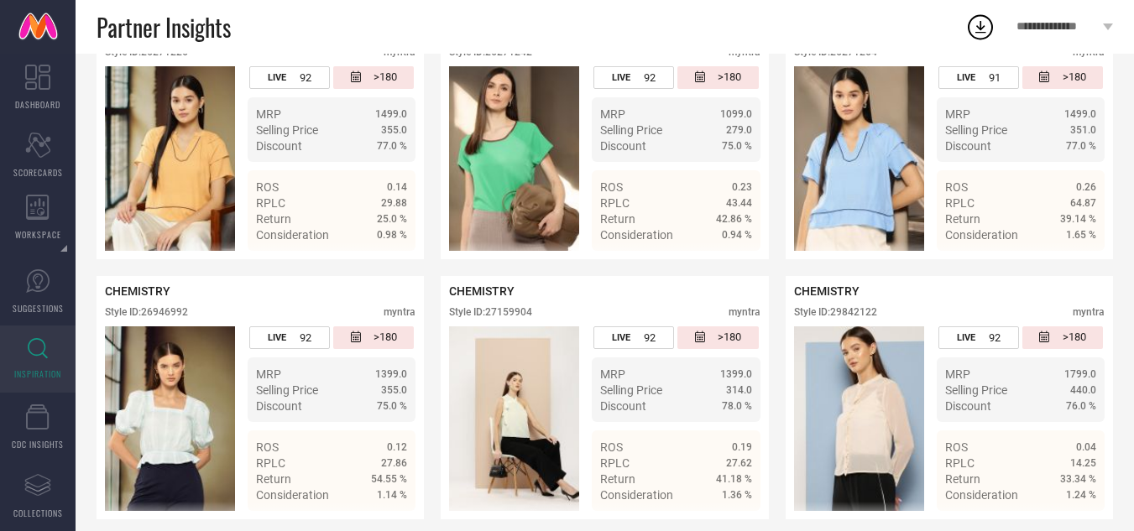
scroll to position [61, 0]
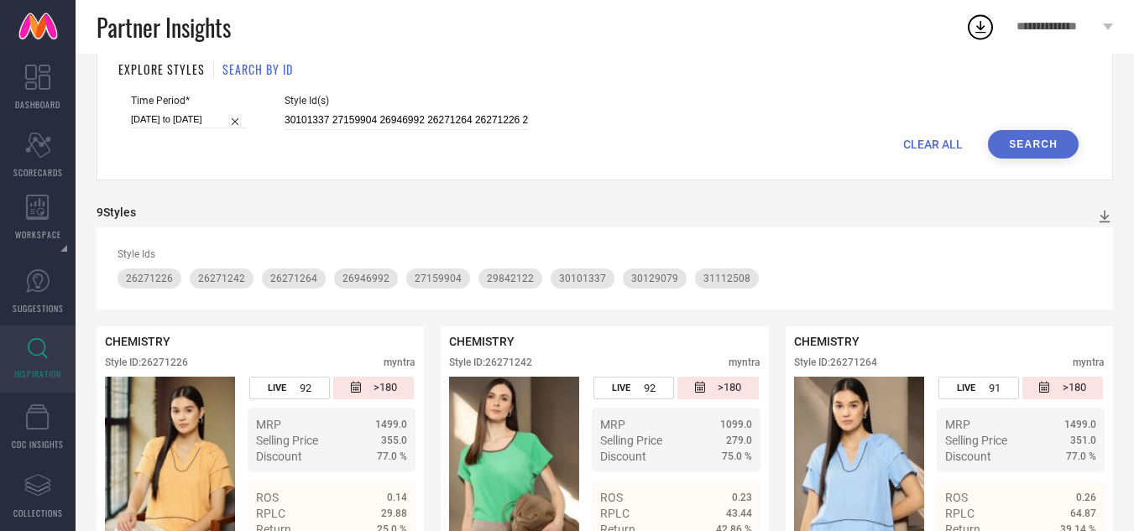
click at [942, 140] on span "CLEAR ALL" at bounding box center [933, 144] width 60 height 13
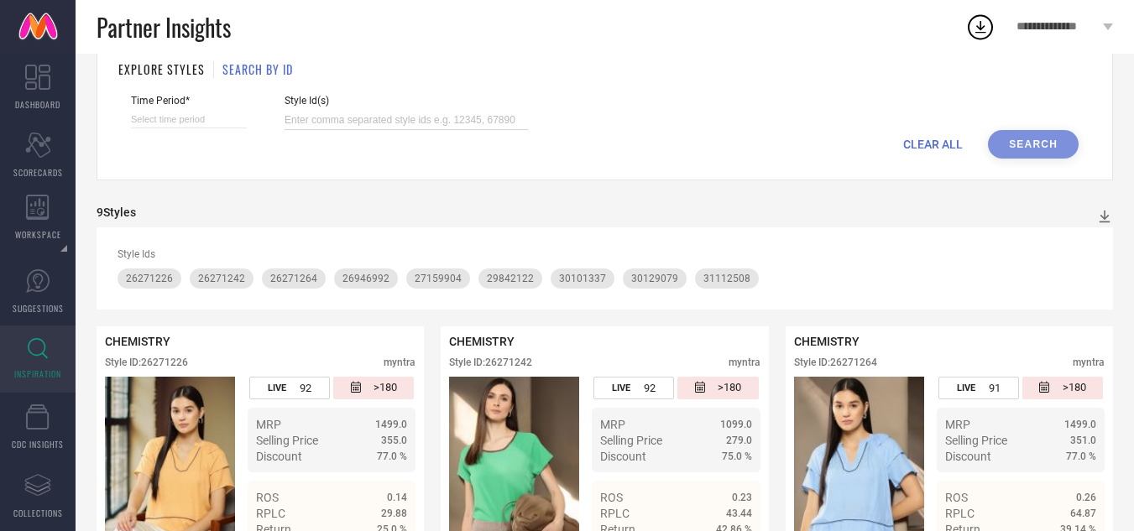
click at [353, 123] on input at bounding box center [406, 120] width 243 height 19
paste input "30885262 26386720 30885270 29757936 30776624 30776646 26946950 29870463 3088528…"
type input "30885262 26386720 30885270 29757936 30776624 30776646 26946950 29870463 3088528…"
select select "8"
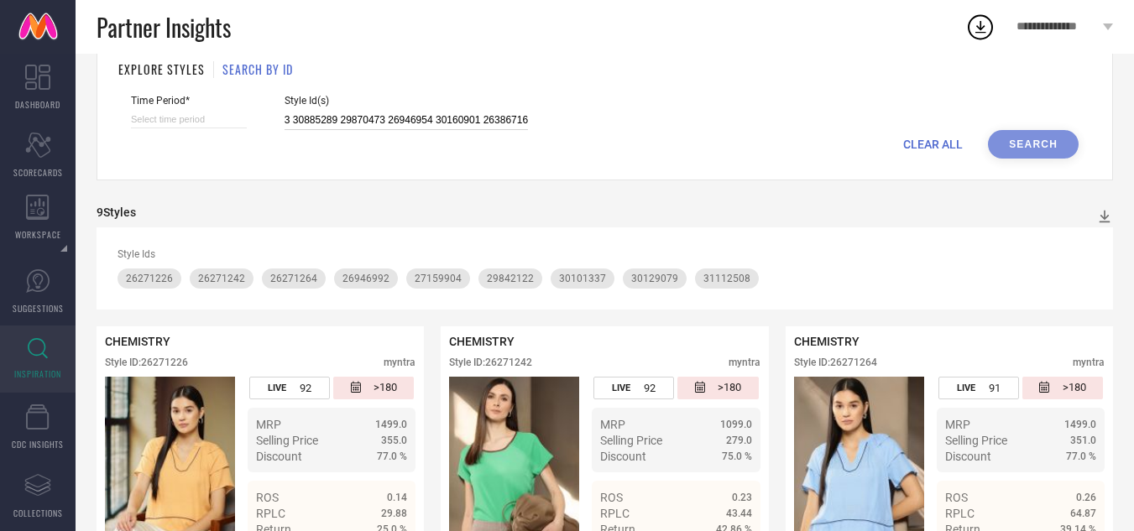
select select "2025"
select select "9"
select select "2025"
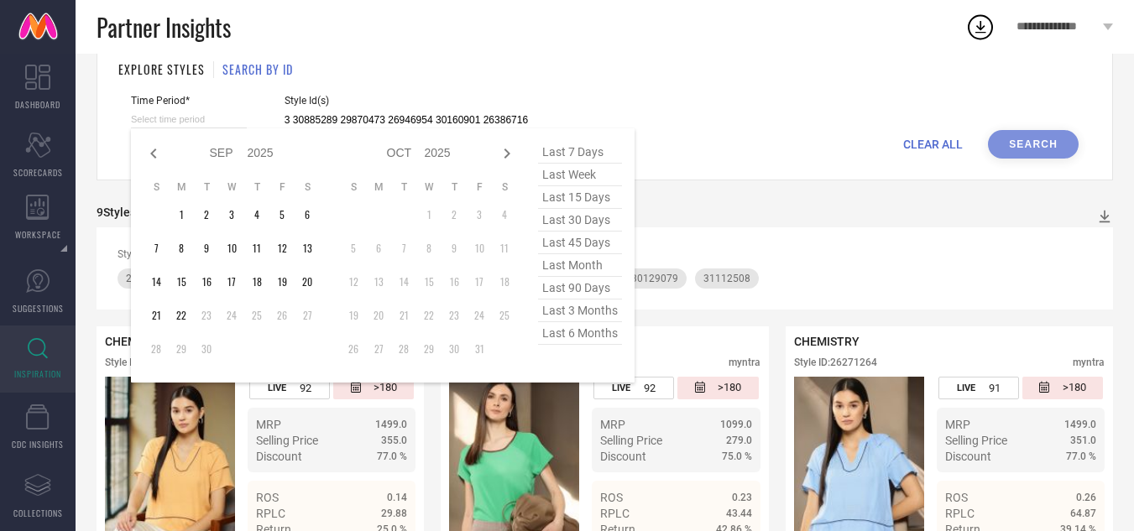
click at [222, 118] on input at bounding box center [189, 120] width 116 height 18
type input "30885262 26386720 30885270 29757936 30776624 30776646 26946950 29870463 3088528…"
click at [585, 267] on span "last month" at bounding box center [580, 265] width 84 height 23
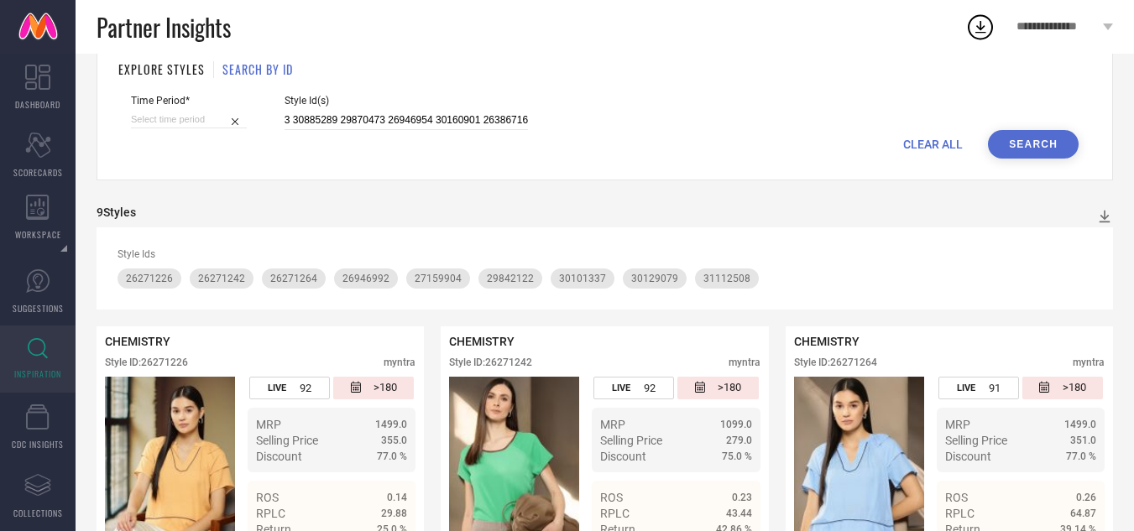
type input "[DATE] to [DATE]"
click at [1022, 146] on button "Search" at bounding box center [1033, 144] width 91 height 29
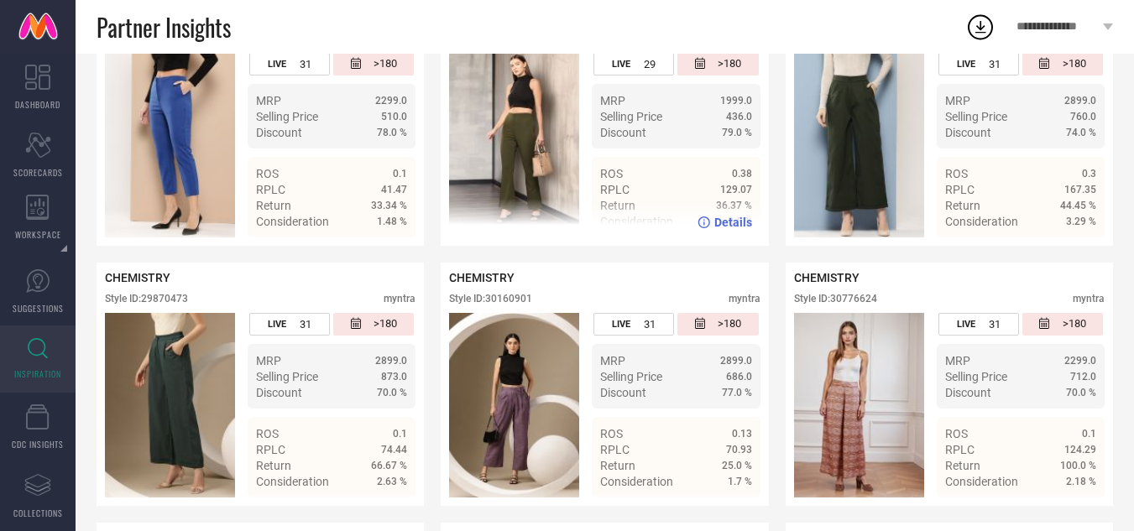
scroll to position [756, 0]
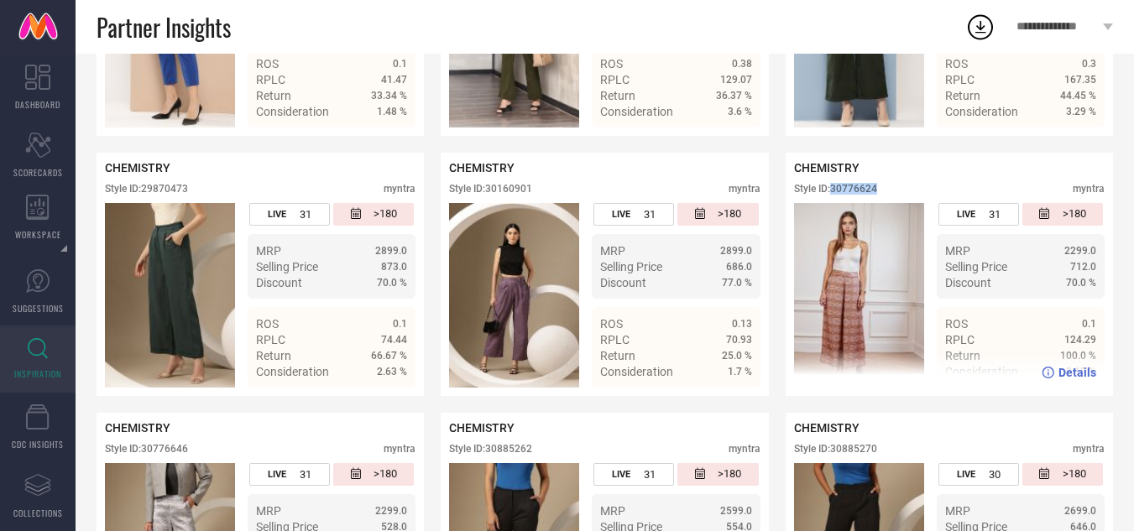
drag, startPoint x: 887, startPoint y: 192, endPoint x: 835, endPoint y: 193, distance: 52.1
click at [835, 193] on div "Style ID: 30776624 myntra" at bounding box center [949, 193] width 311 height 20
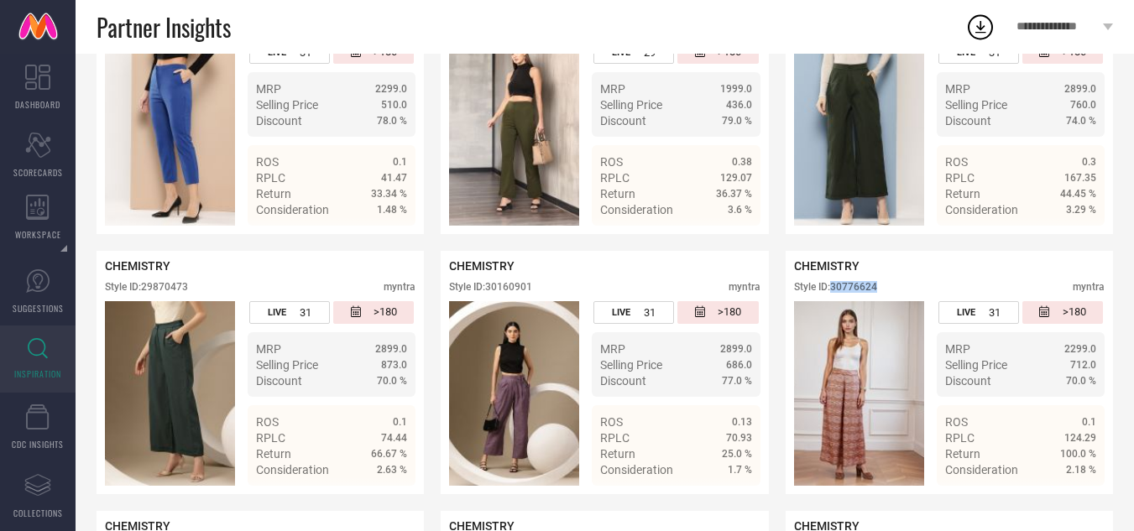
scroll to position [667, 0]
